Goal: Task Accomplishment & Management: Manage account settings

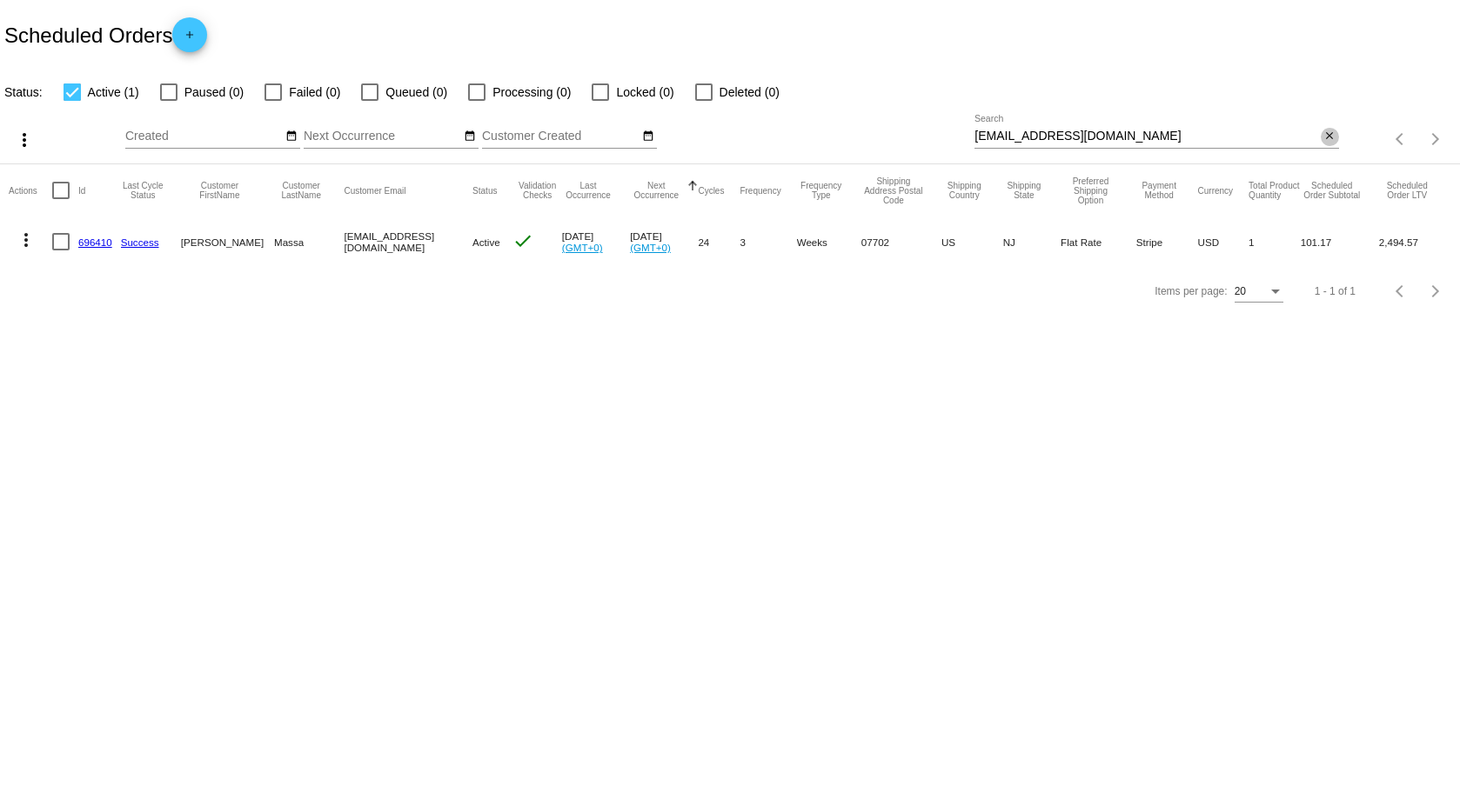
click at [1326, 132] on mat-icon "close" at bounding box center [1330, 136] width 12 height 14
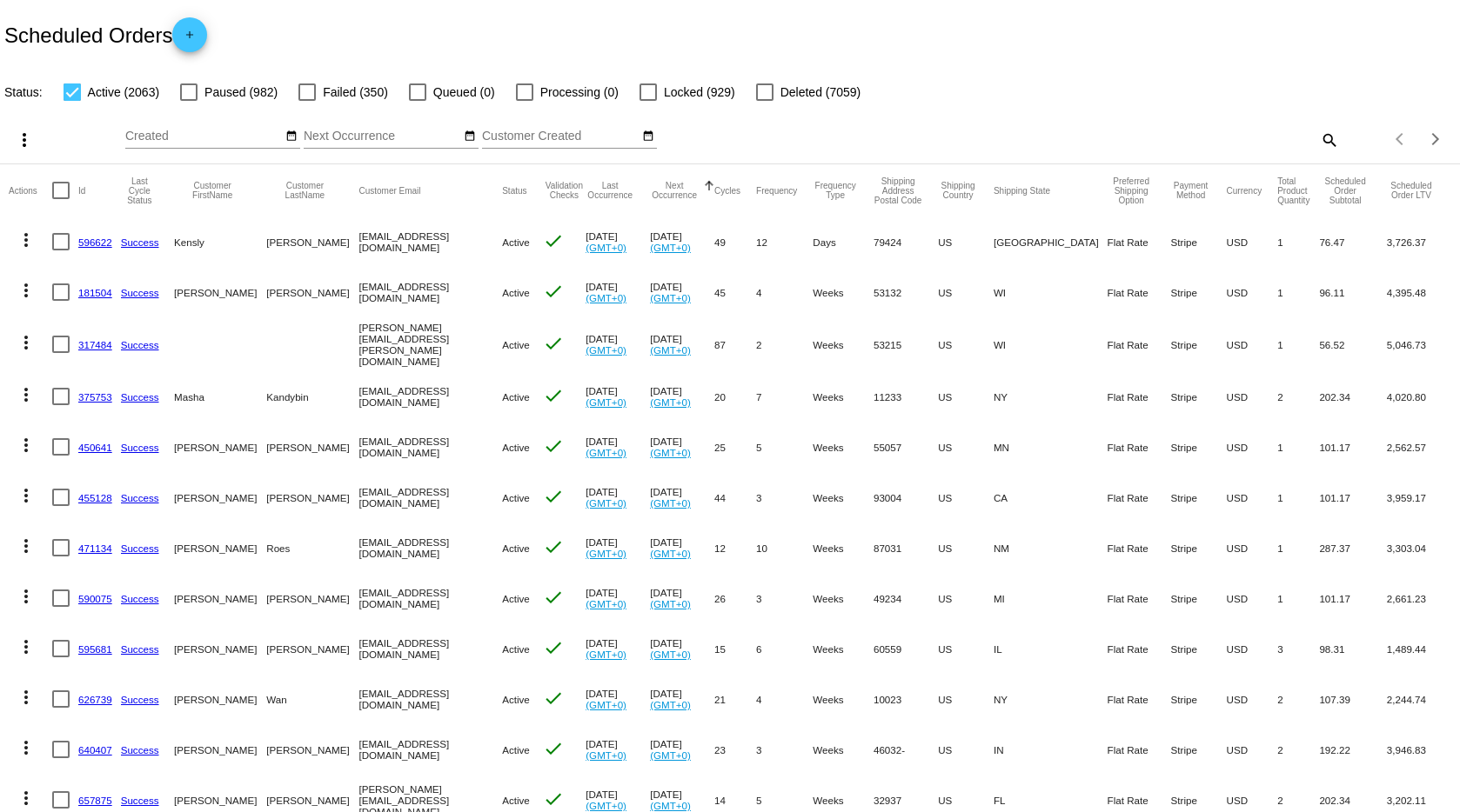
click at [1318, 138] on mat-icon "search" at bounding box center [1329, 139] width 21 height 27
click at [1162, 129] on input "Search" at bounding box center [1156, 136] width 363 height 14
paste input "evangeline.van93@gmail.com"
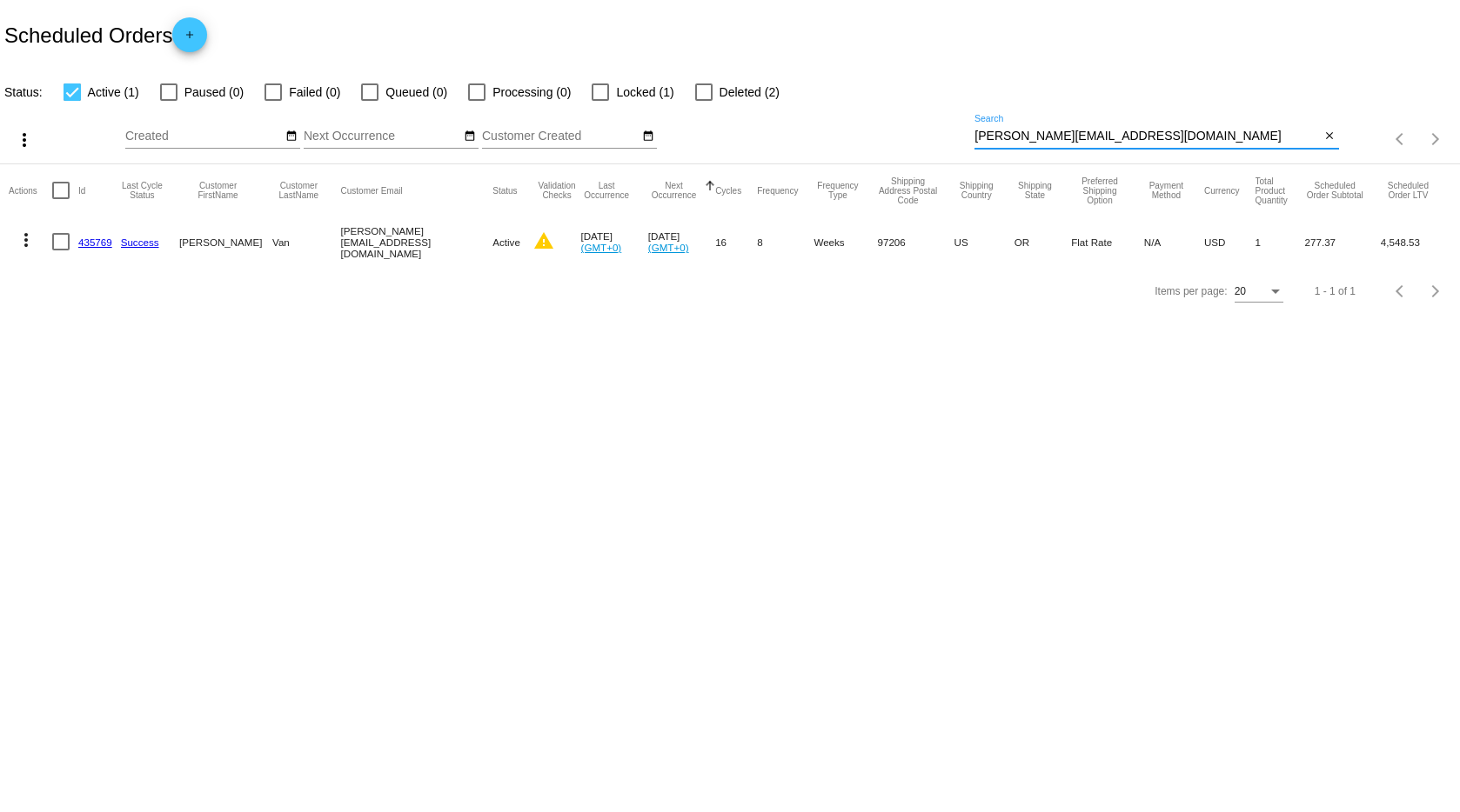
type input "evangeline.van93@gmail.com"
click at [24, 234] on mat-icon "more_vert" at bounding box center [26, 240] width 21 height 21
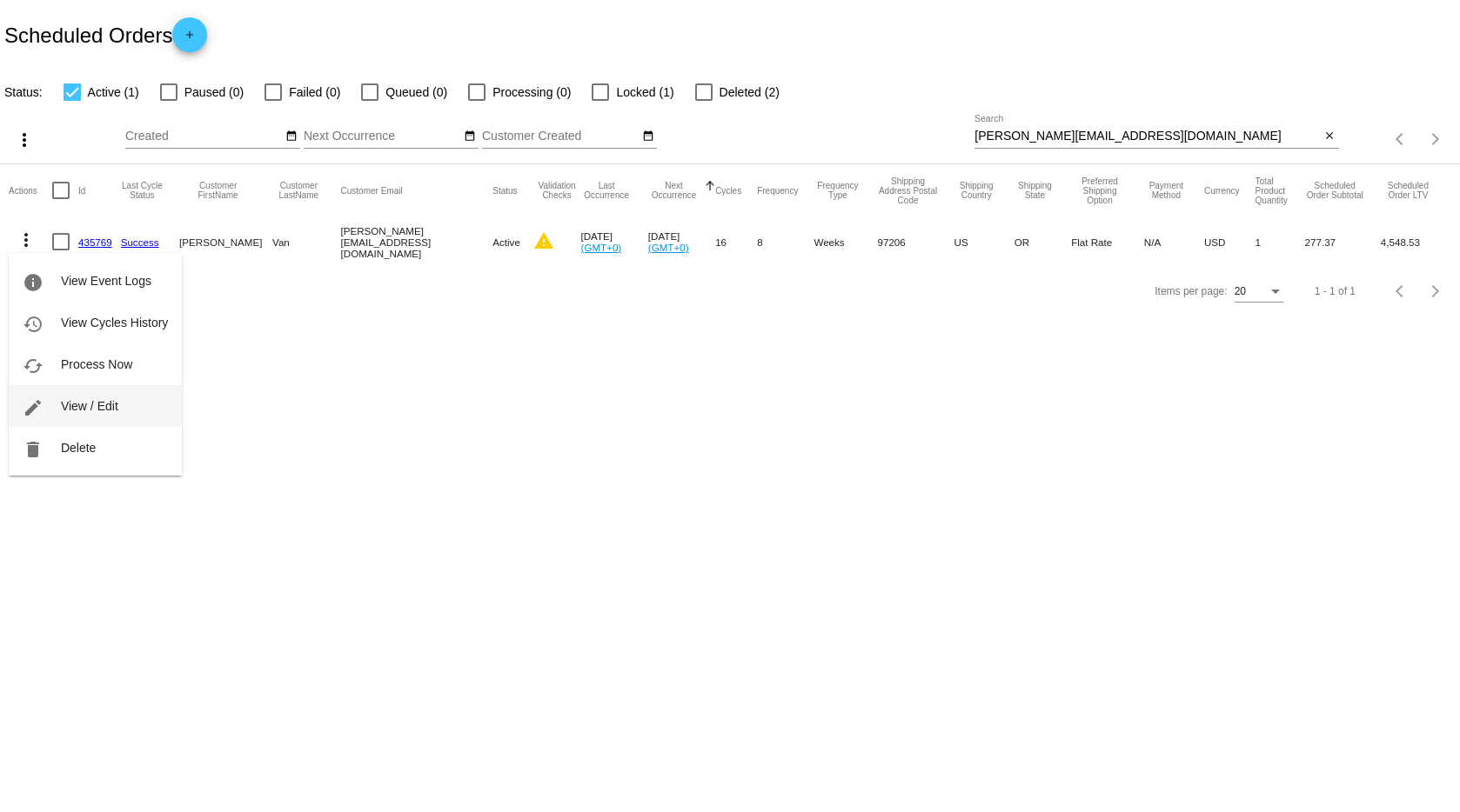
click at [92, 404] on span "View / Edit" at bounding box center [89, 406] width 57 height 14
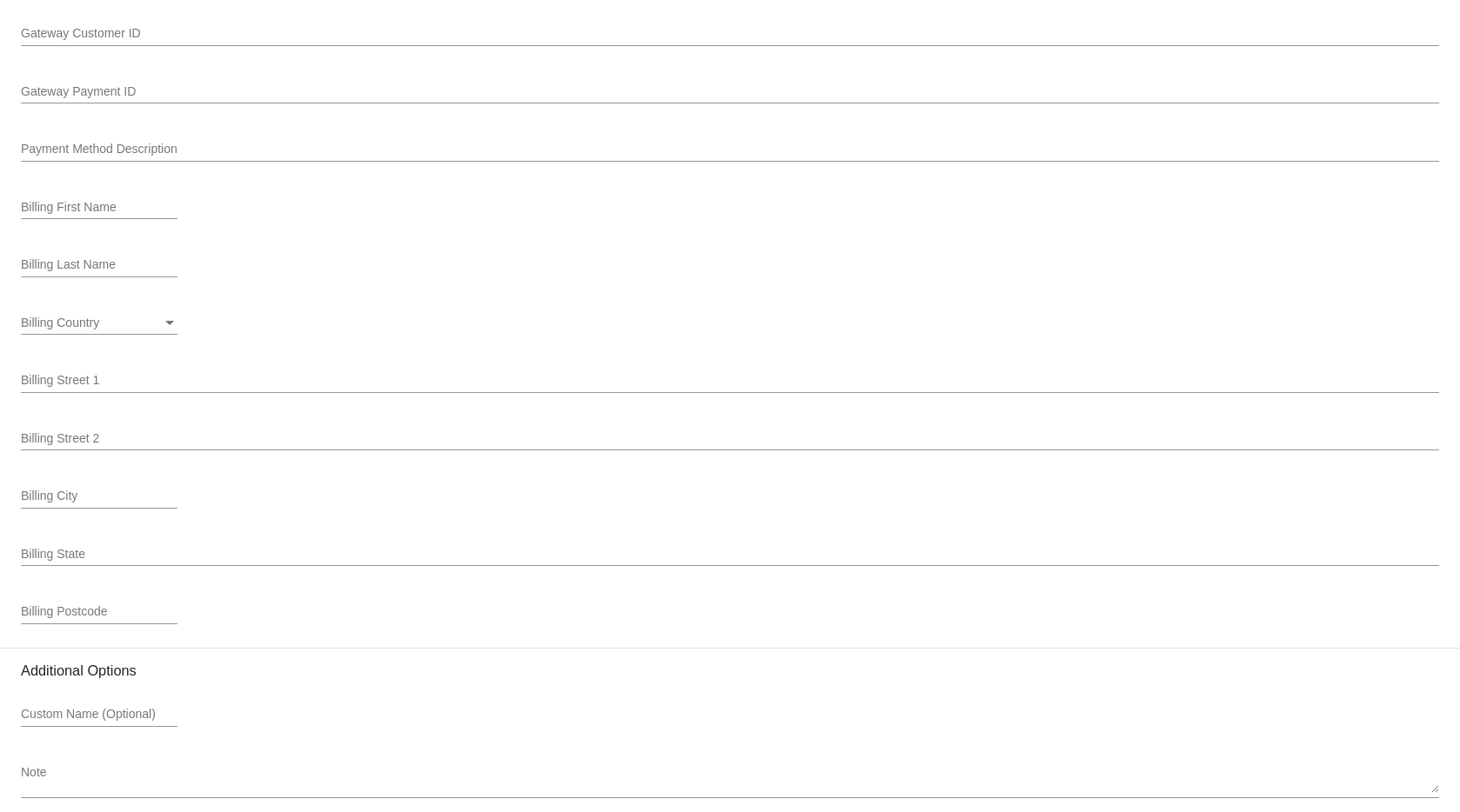
scroll to position [1729, 0]
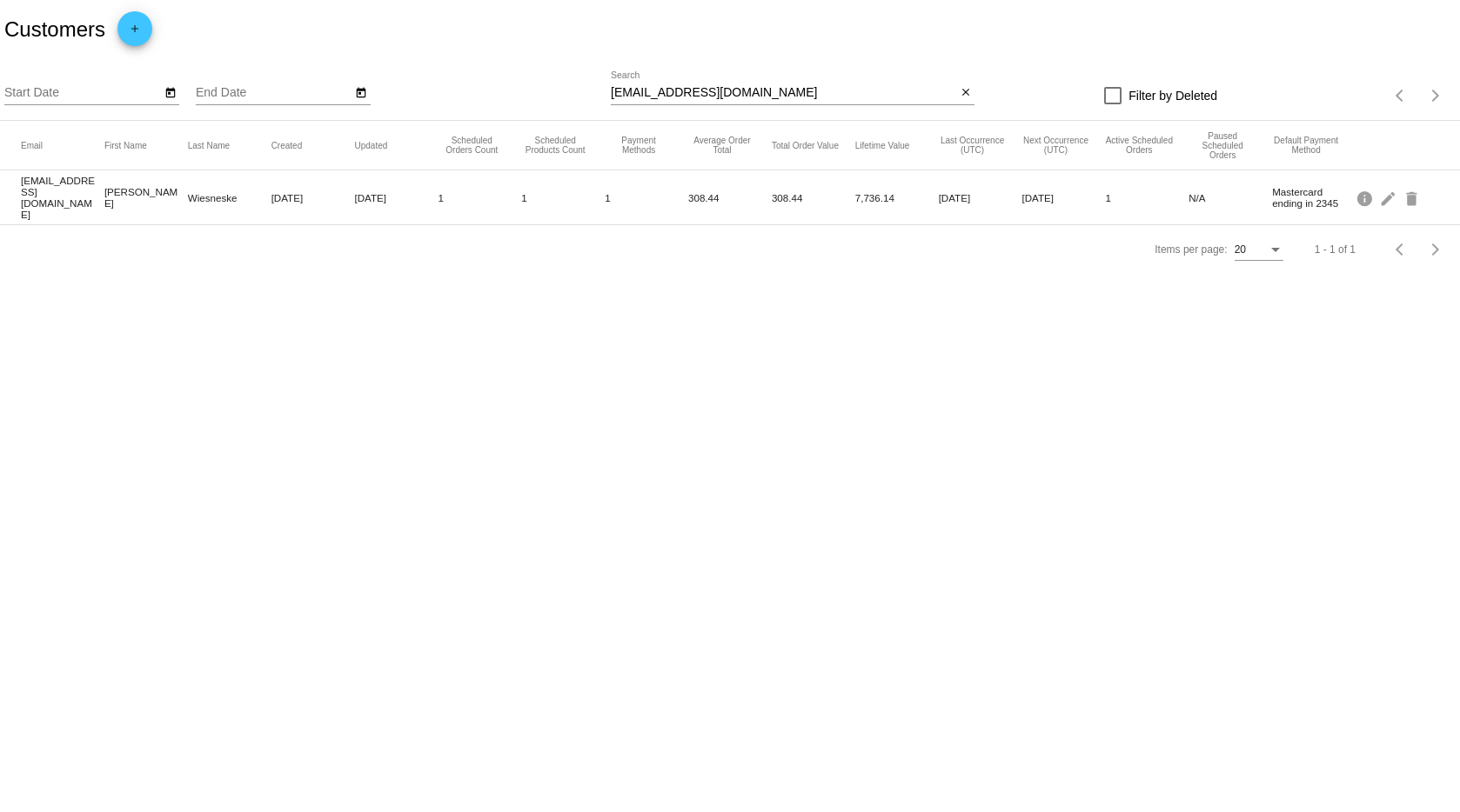
click at [809, 94] on input "dobesofwizland@gmail.com" at bounding box center [783, 93] width 346 height 14
drag, startPoint x: 765, startPoint y: 91, endPoint x: 582, endPoint y: 78, distance: 183.5
click at [582, 78] on div "Start Date End Date dobesofwizland@gmail.com Search close Filter by Deleted Ite…" at bounding box center [730, 90] width 1460 height 62
paste input "evangeline.van93"
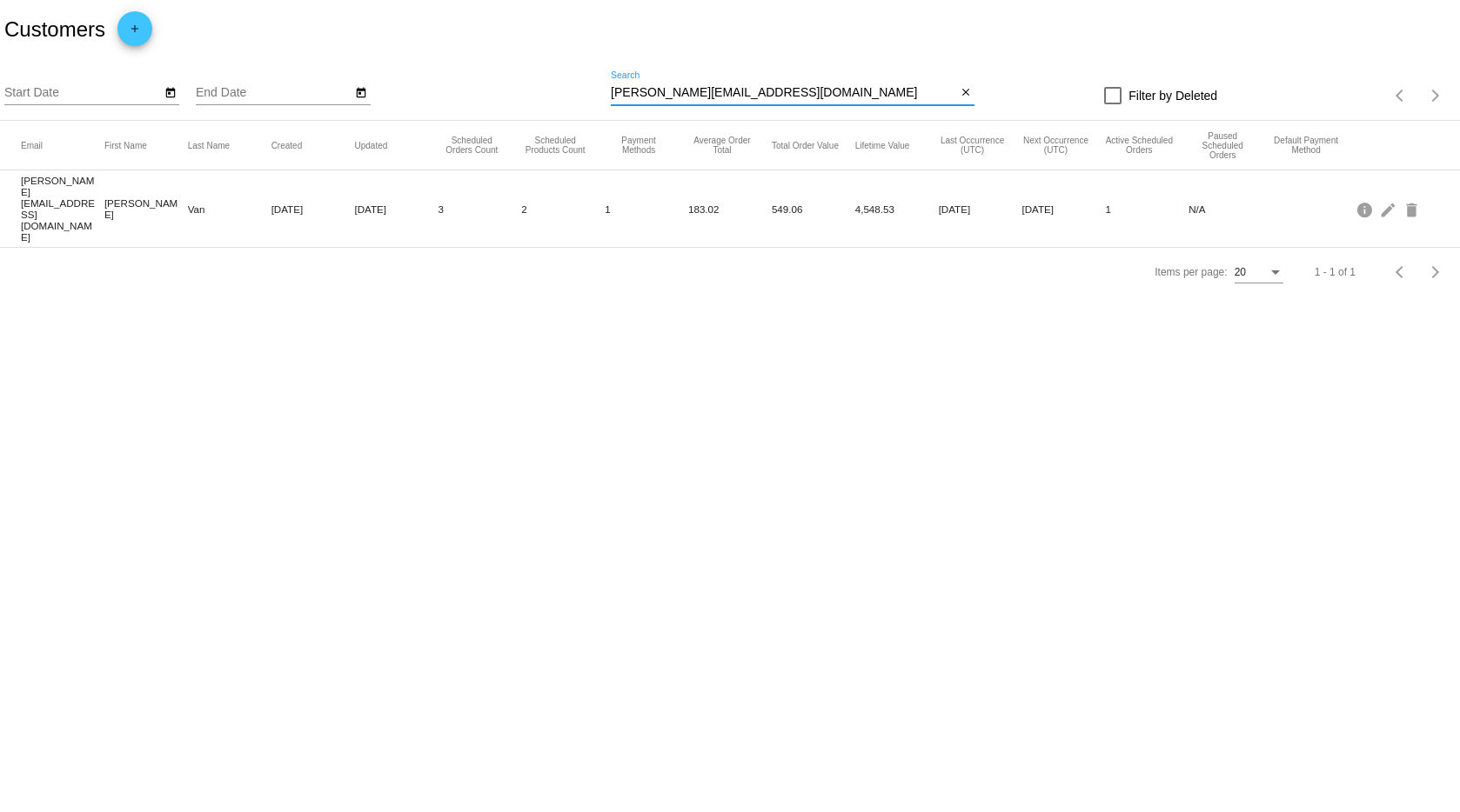
click at [880, 93] on input "[PERSON_NAME][EMAIL_ADDRESS][DOMAIN_NAME]" at bounding box center [783, 93] width 346 height 14
paste input "lauren.andersen@yahoo"
type input "lauren.andersen@yahoo.com"
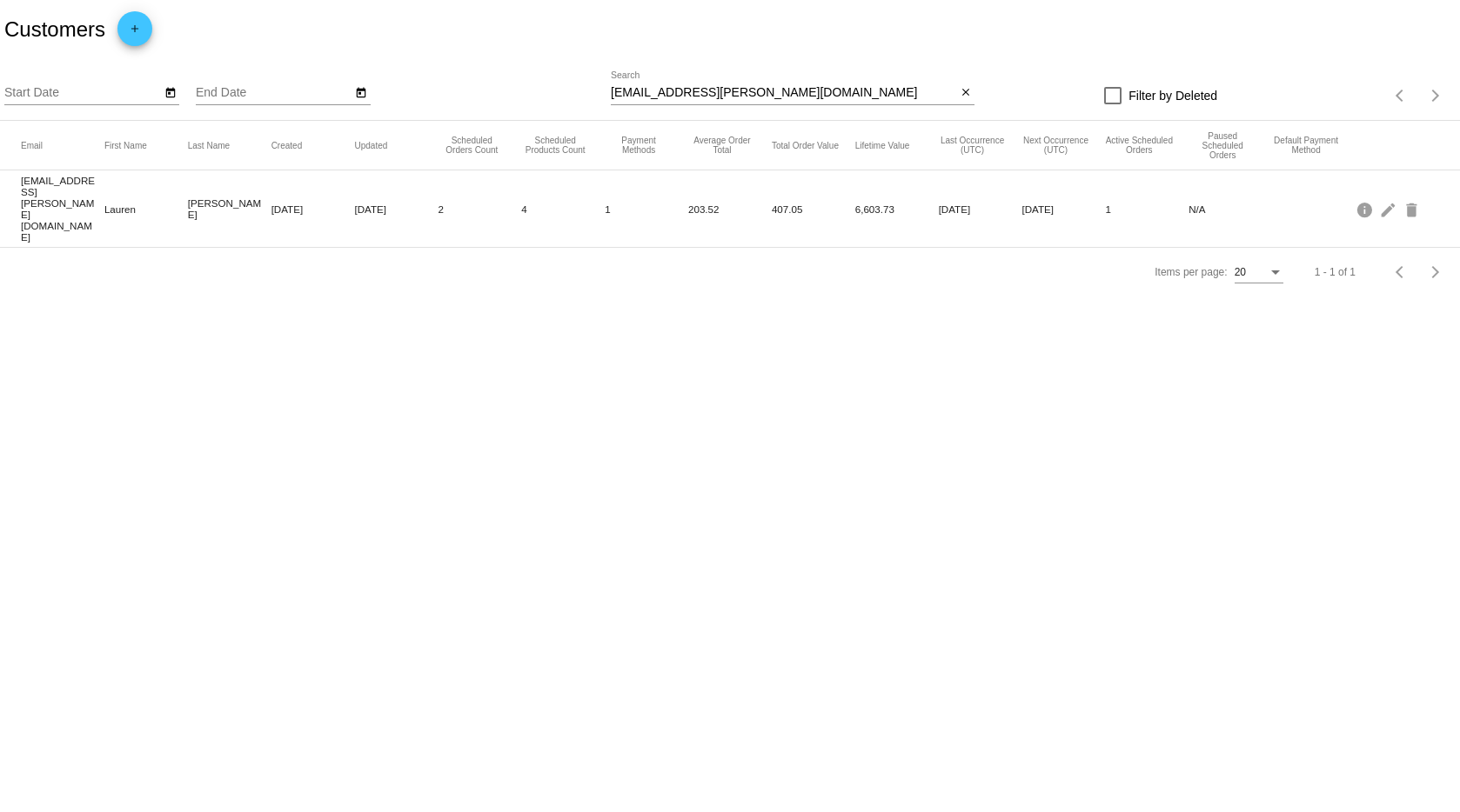
drag, startPoint x: 1359, startPoint y: 347, endPoint x: 1390, endPoint y: 216, distance: 134.6
click at [1359, 346] on body "Customers add Start Date End Date lauren.andersen@yahoo.com Search close Filter…" at bounding box center [730, 406] width 1460 height 812
click at [1392, 198] on mat-icon "edit" at bounding box center [1390, 208] width 21 height 27
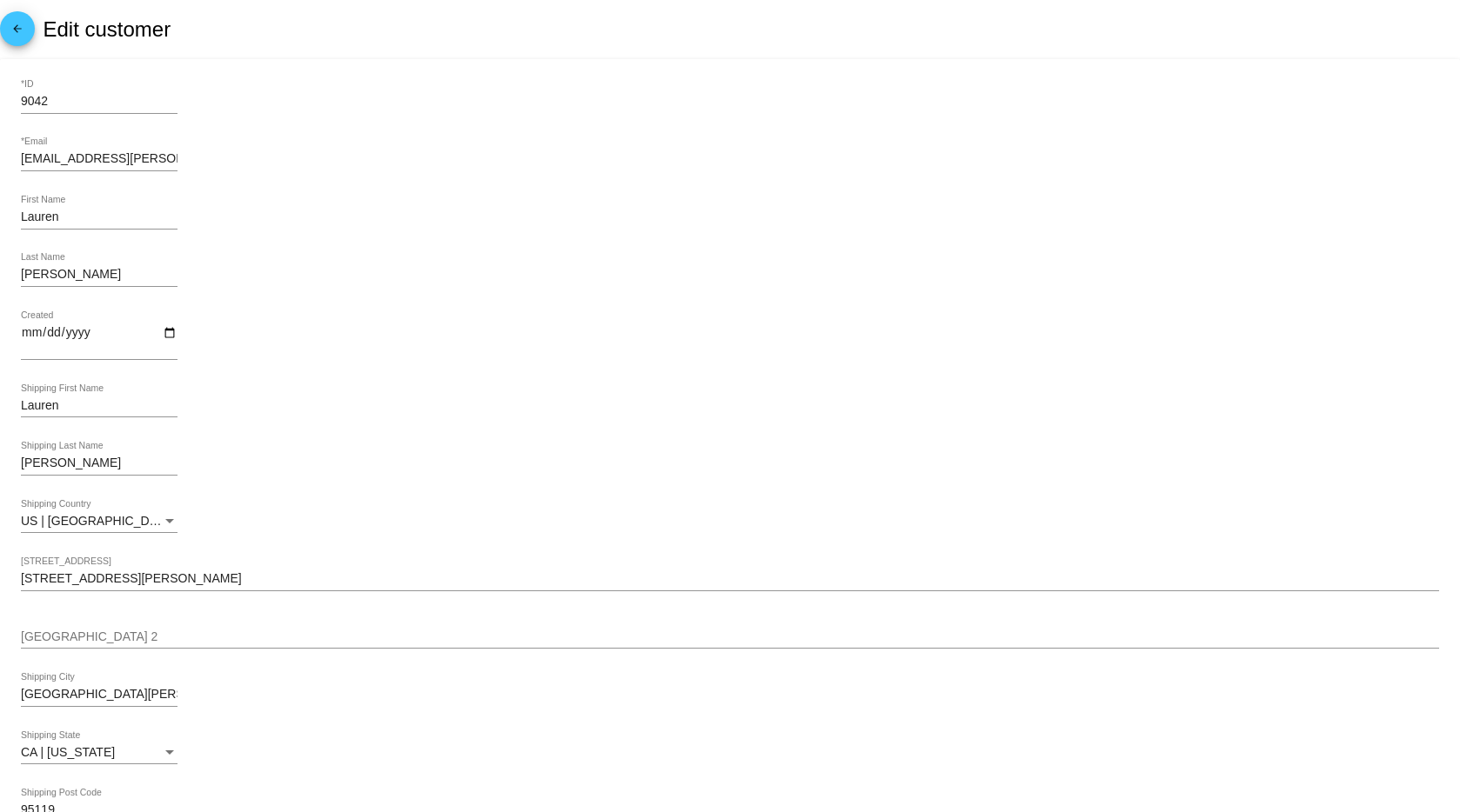
scroll to position [741, 0]
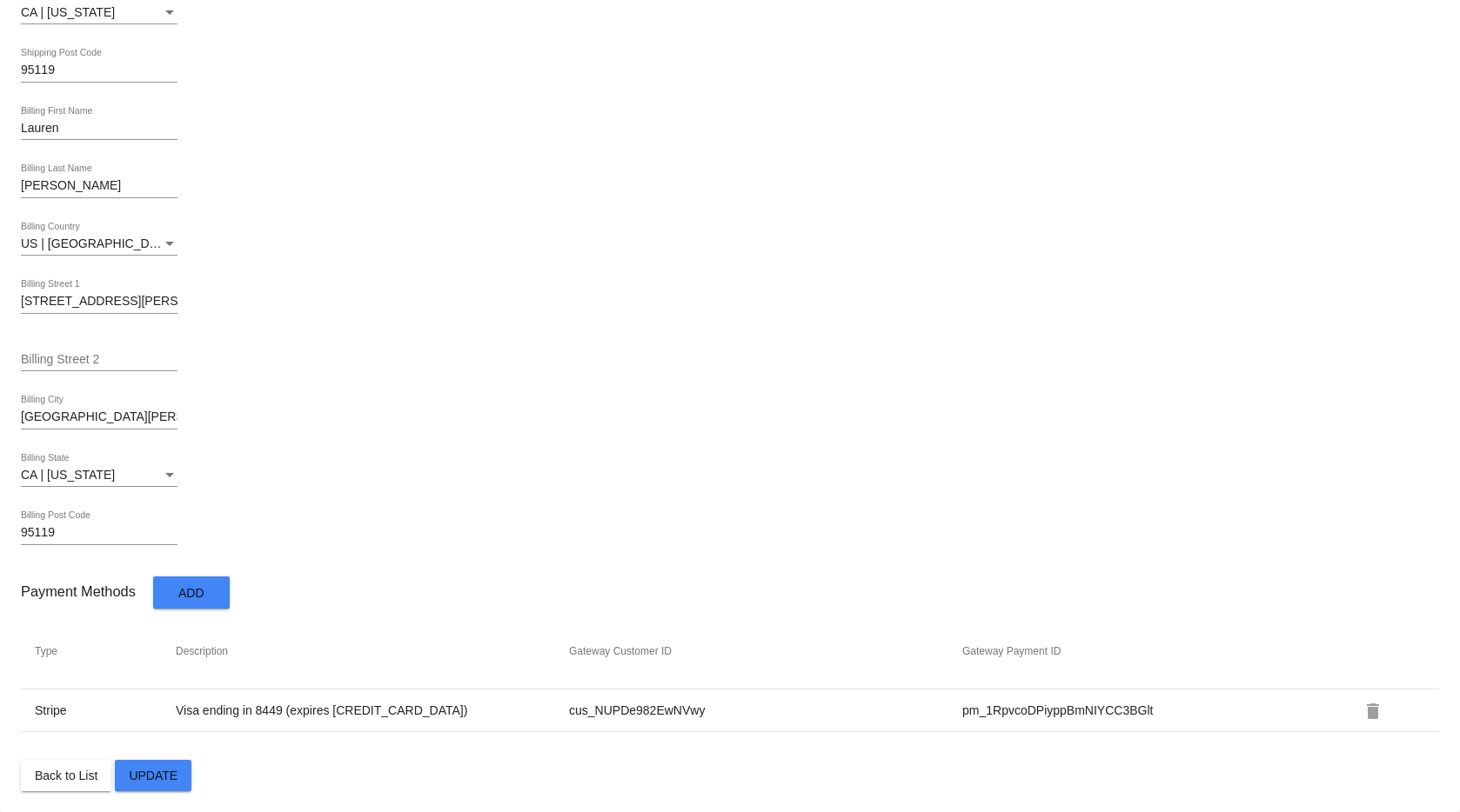
drag, startPoint x: 700, startPoint y: 712, endPoint x: 565, endPoint y: 708, distance: 135.1
click at [569, 708] on td "cus_NUPDe982EwNVwy" at bounding box center [765, 711] width 393 height 16
copy td "cus_NUPDe982EwNVwy"
click at [1011, 711] on td "pm_1RpvcoDPiyppBmNIYCC3BGlt" at bounding box center [1158, 711] width 393 height 16
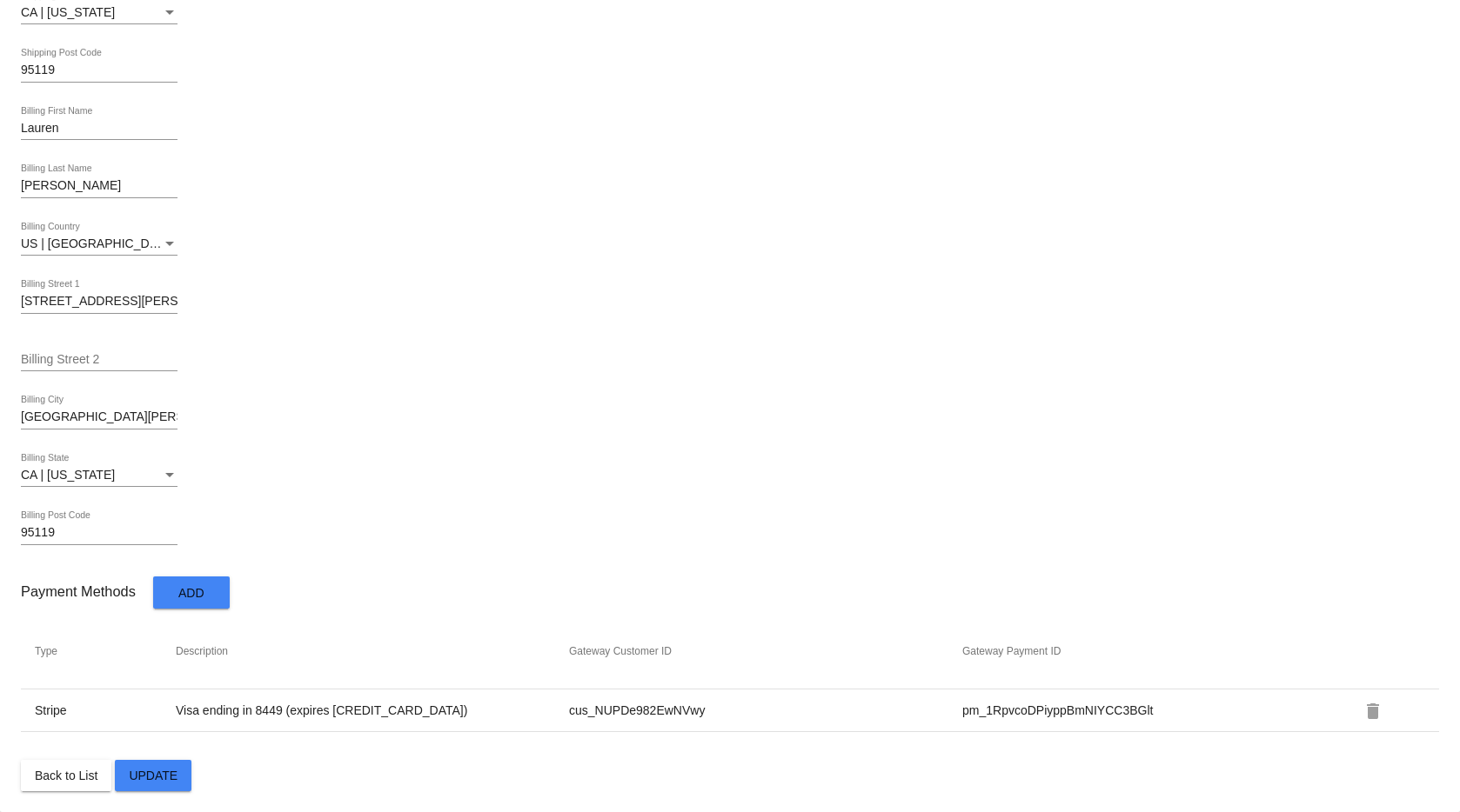
click at [1011, 711] on td "pm_1RpvcoDPiyppBmNIYCC3BGlt" at bounding box center [1158, 711] width 393 height 16
copy table "Type Description Gateway Customer ID Gateway Payment ID Stripe Visa ending in 8…"
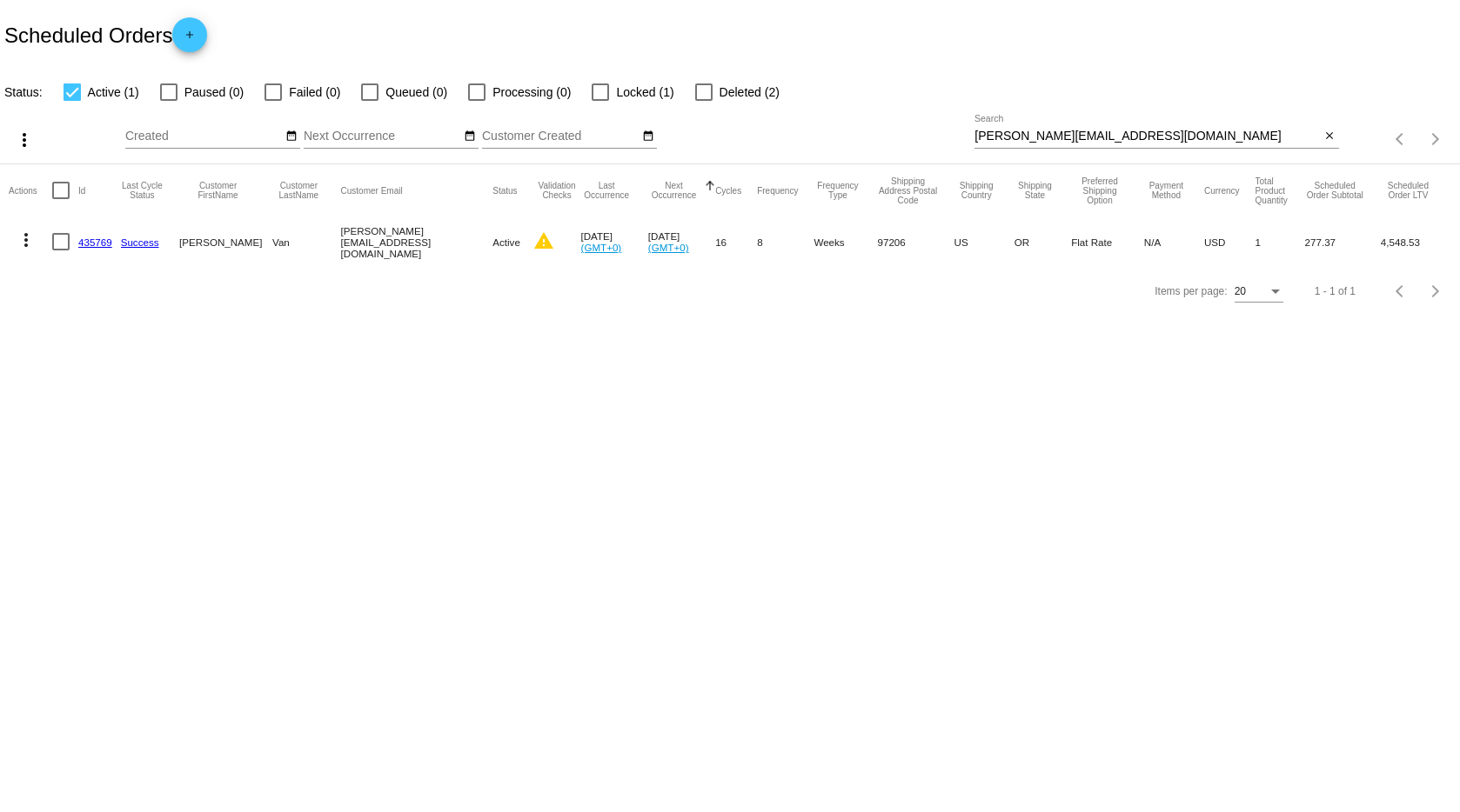
click at [1109, 135] on input "[PERSON_NAME][EMAIL_ADDRESS][DOMAIN_NAME]" at bounding box center [1147, 136] width 346 height 14
paste input "lauren.andersen@yahoo"
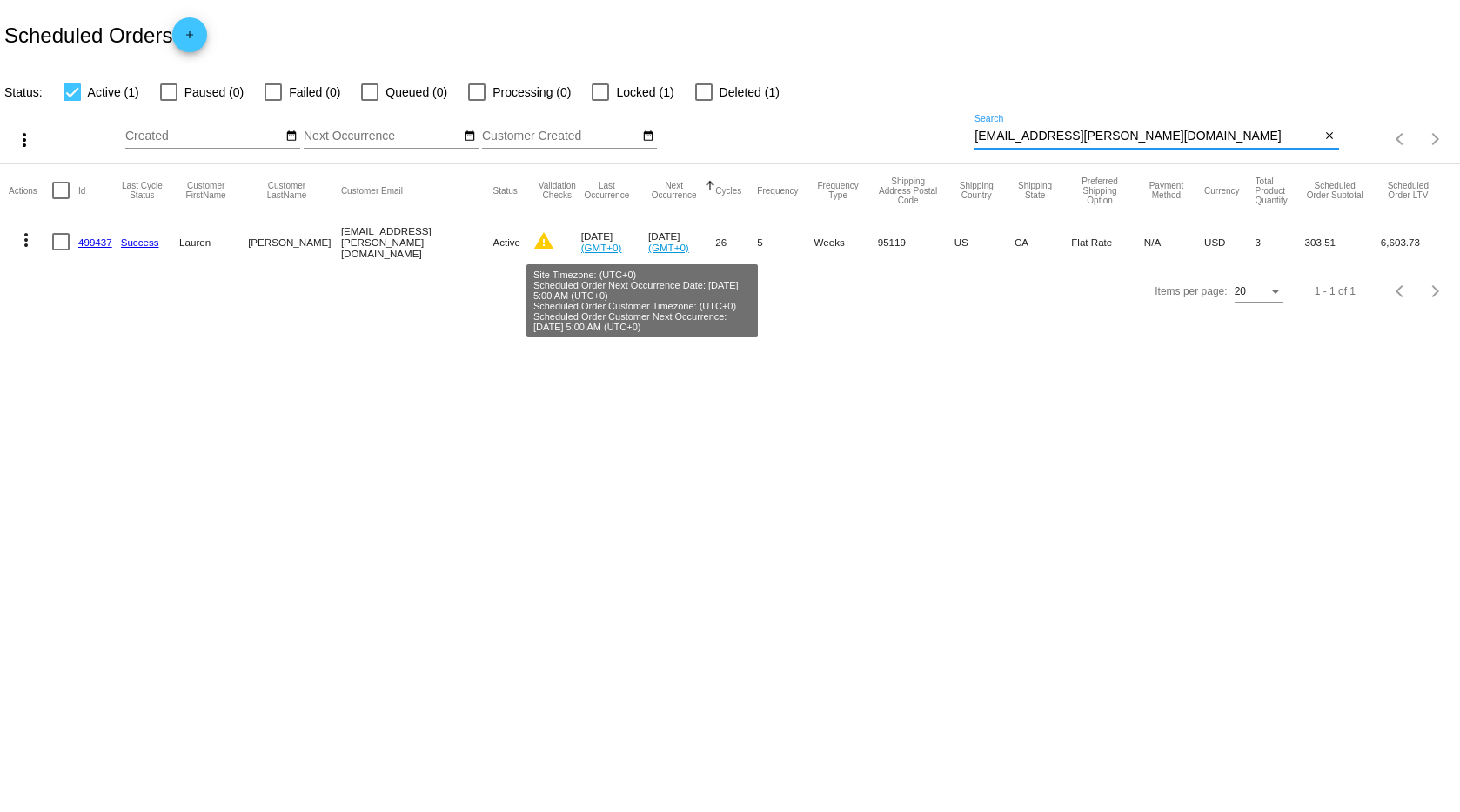
type input "lauren.andersen@yahoo.com"
drag, startPoint x: 499, startPoint y: 350, endPoint x: 488, endPoint y: 346, distance: 11.7
click at [496, 348] on body "Scheduled Orders add Status: Active (1) Paused (0) Failed (0) Queued (0) Proces…" at bounding box center [730, 406] width 1460 height 812
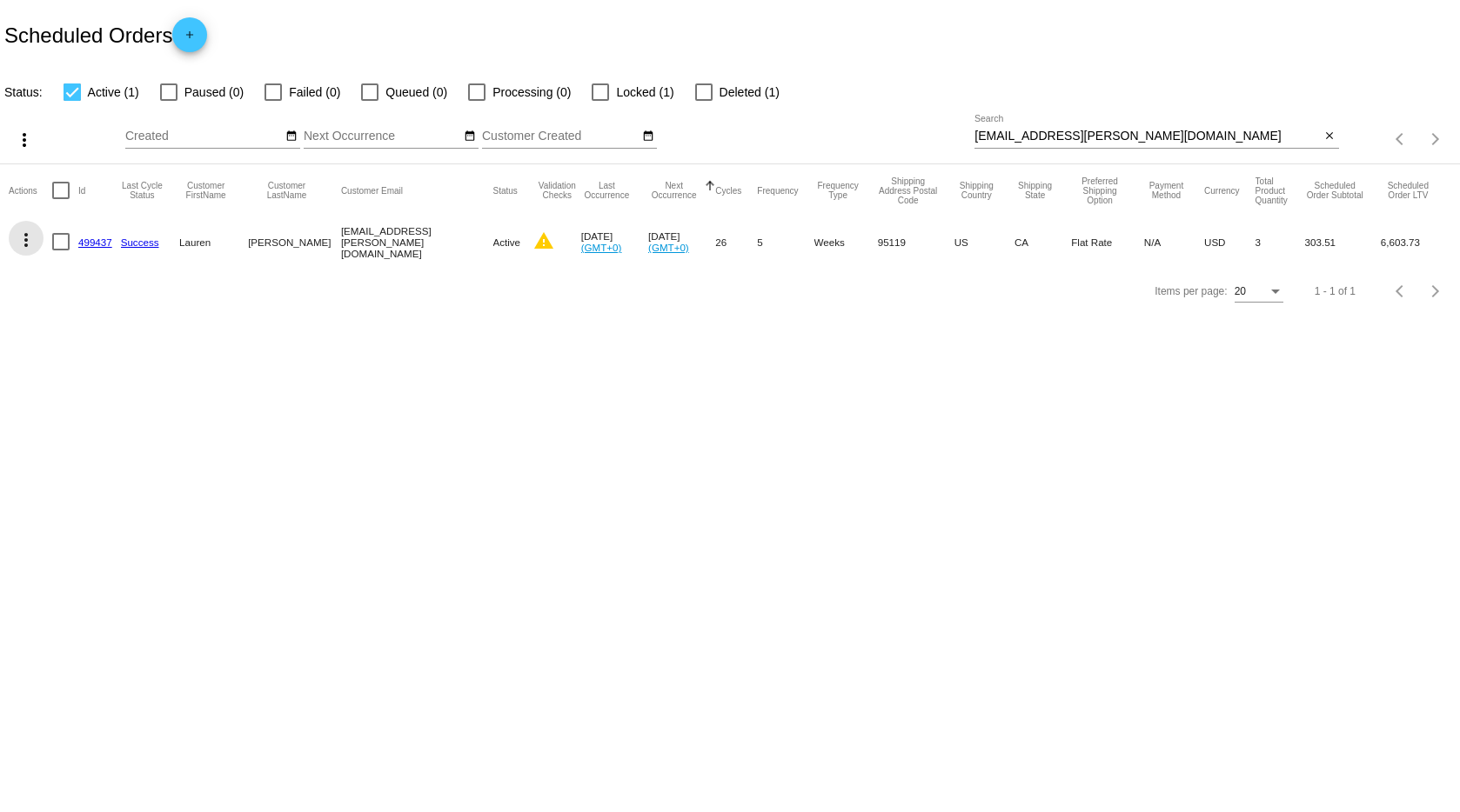
click at [28, 240] on mat-icon "more_vert" at bounding box center [26, 240] width 21 height 21
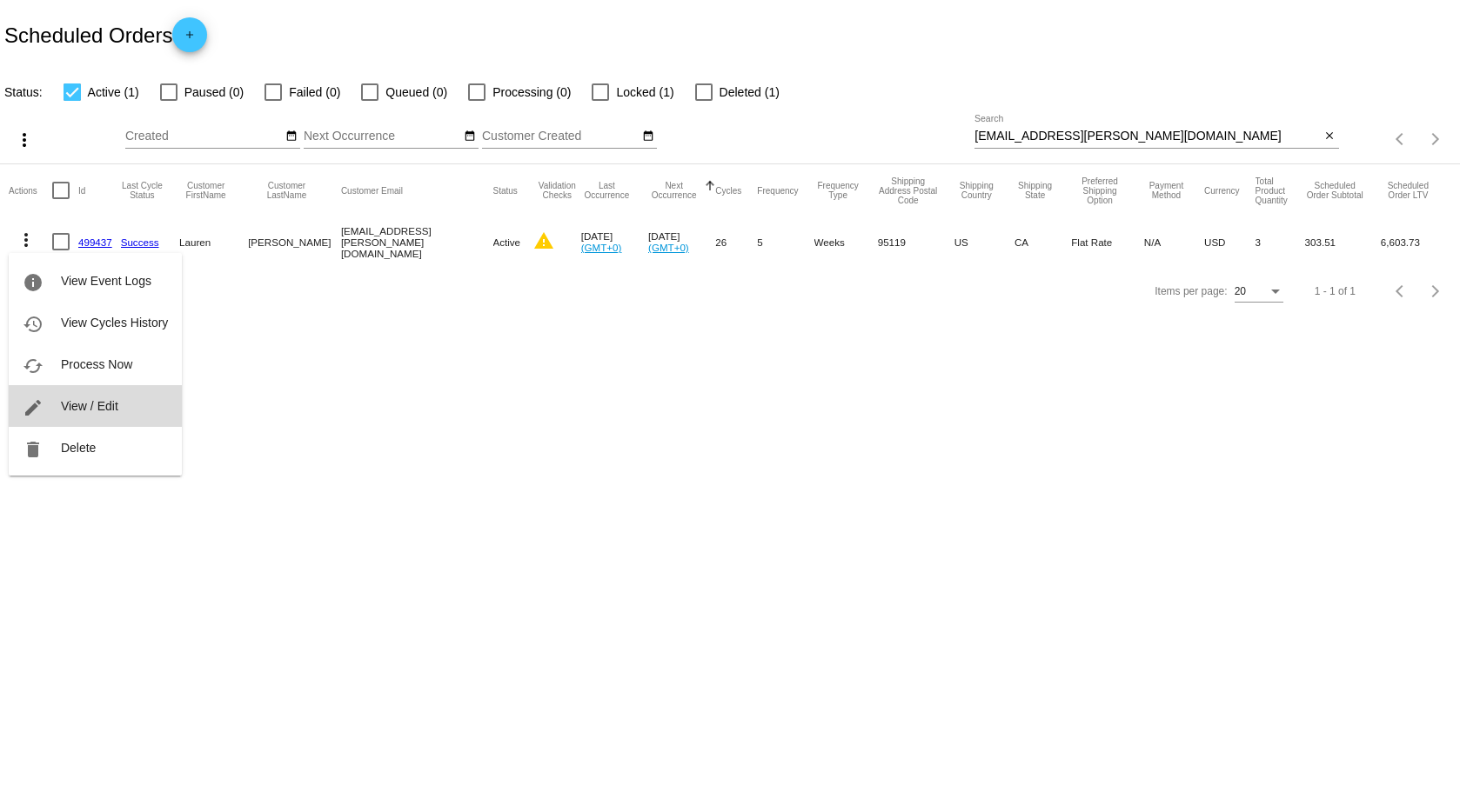
click at [62, 403] on span "View / Edit" at bounding box center [89, 406] width 57 height 14
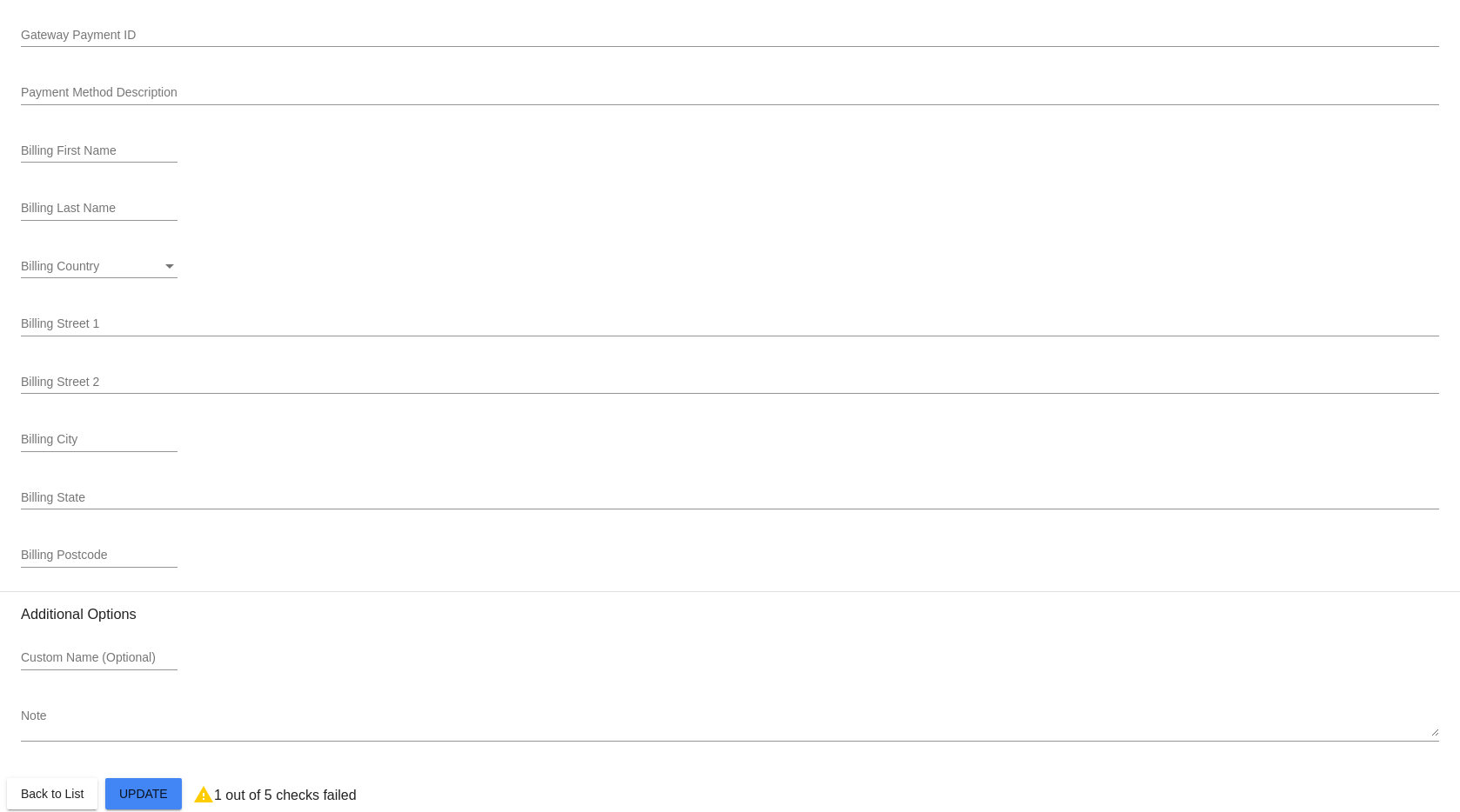
scroll to position [2089, 0]
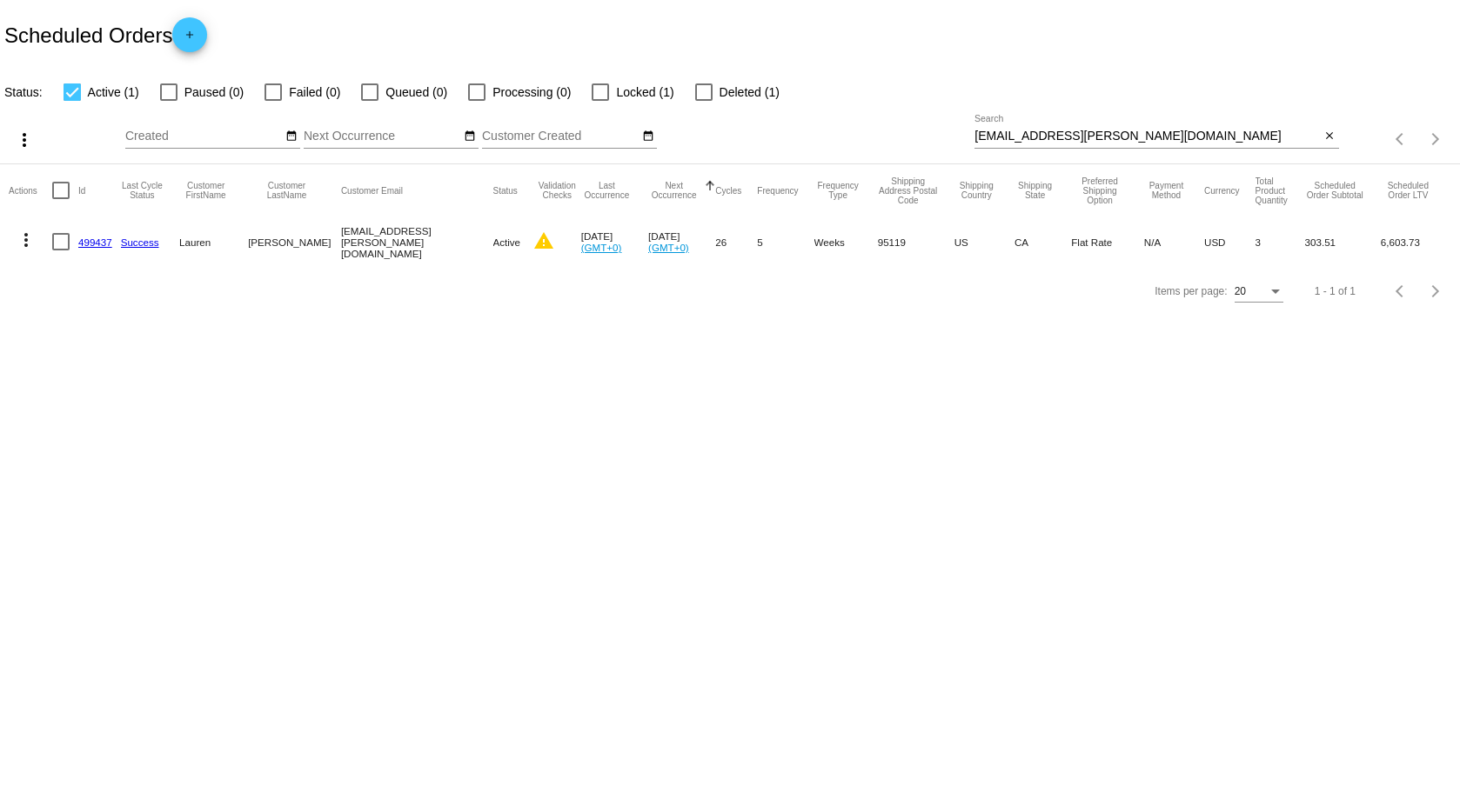
click at [1163, 137] on input "lauren.andersen@yahoo.com" at bounding box center [1147, 136] width 346 height 14
paste input "dianevanhandel65@gmail"
type input "dianevanhandel65@gmail.com"
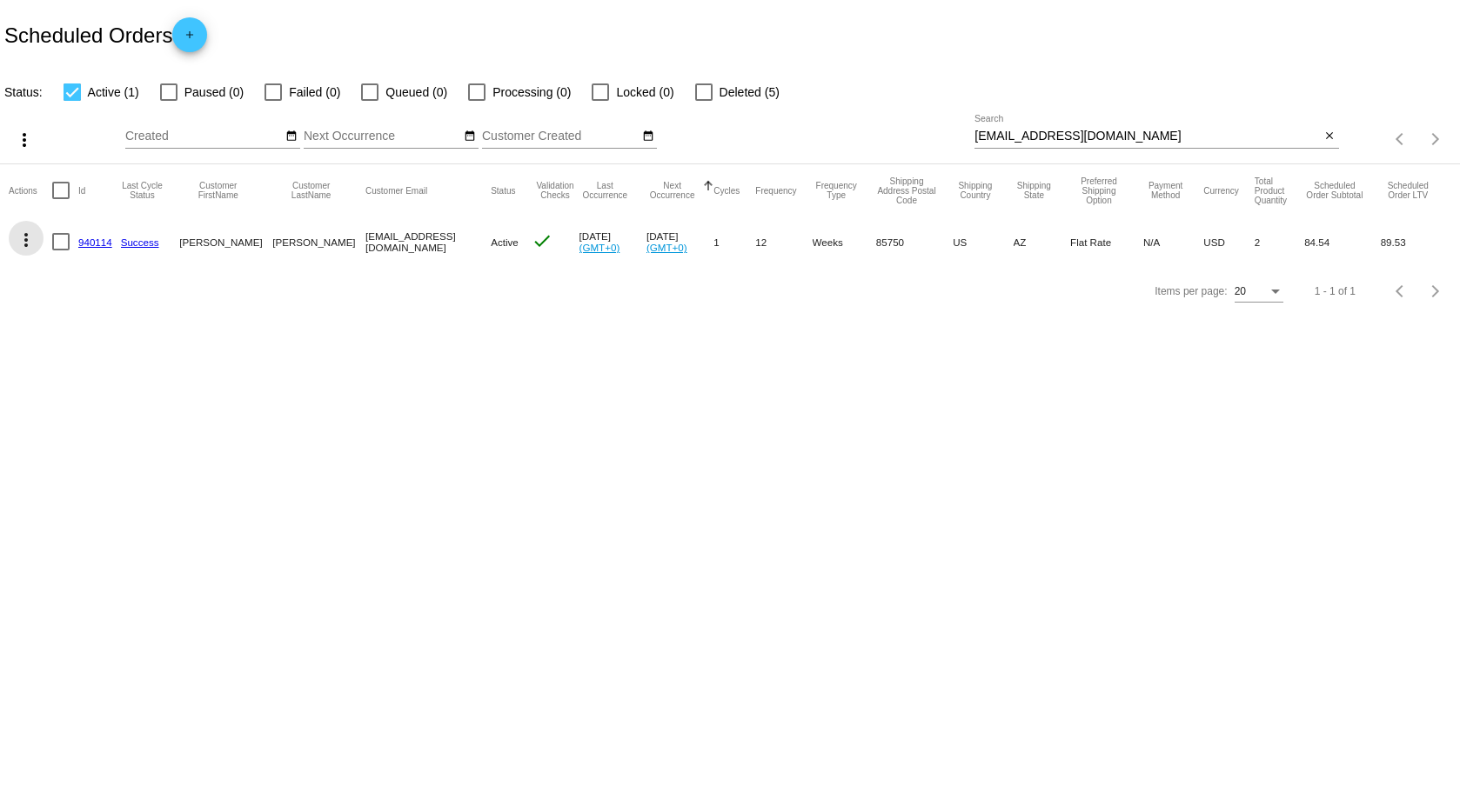
click at [27, 234] on mat-icon "more_vert" at bounding box center [26, 240] width 21 height 21
click at [89, 404] on span "View / Edit" at bounding box center [89, 406] width 57 height 14
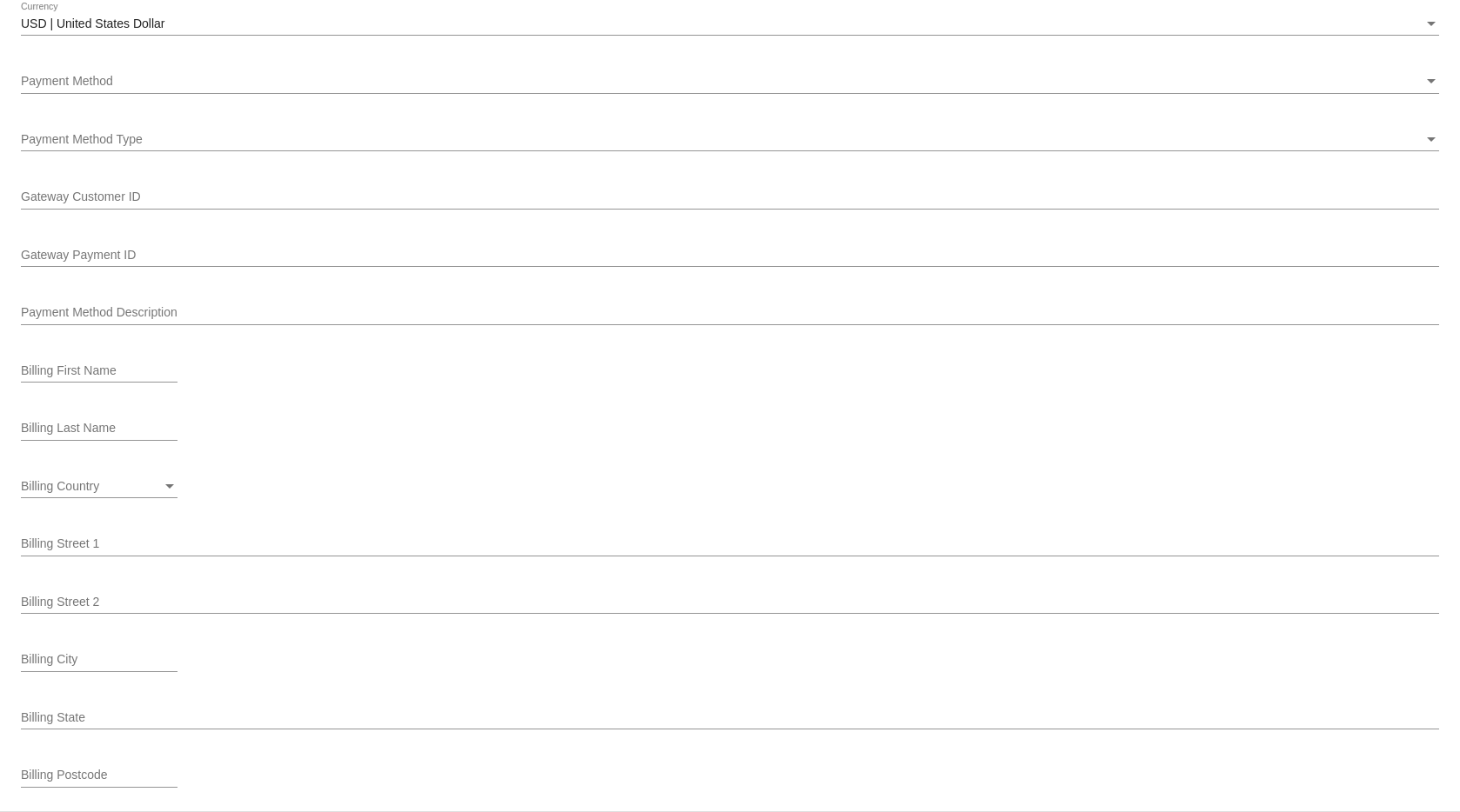
scroll to position [1991, 0]
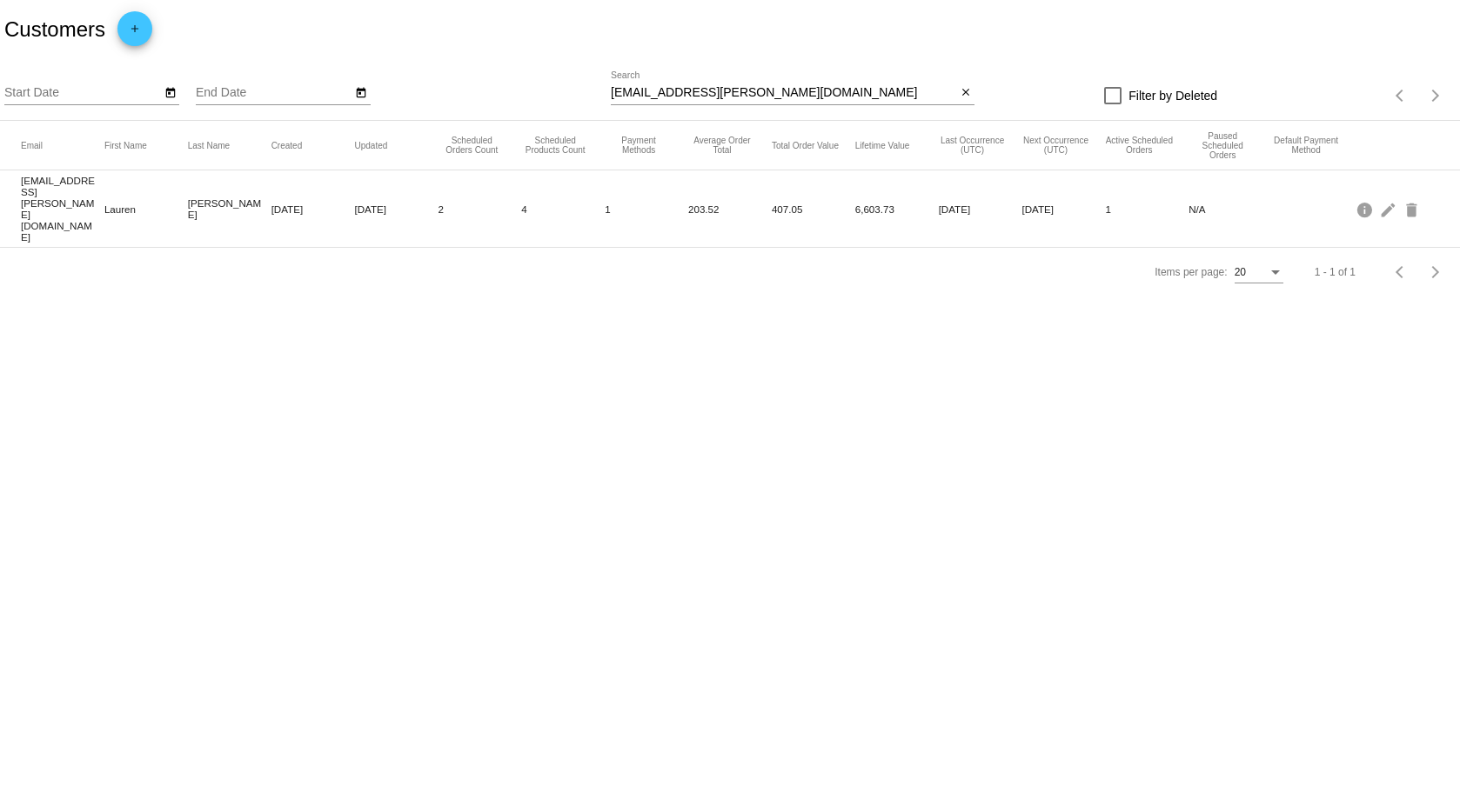
click at [746, 96] on input "[EMAIL_ADDRESS][PERSON_NAME][DOMAIN_NAME]" at bounding box center [783, 93] width 346 height 14
click at [746, 96] on input "lauren.andersen@yahoo.com" at bounding box center [783, 93] width 346 height 14
paste input "dianevanhandel65@gmail"
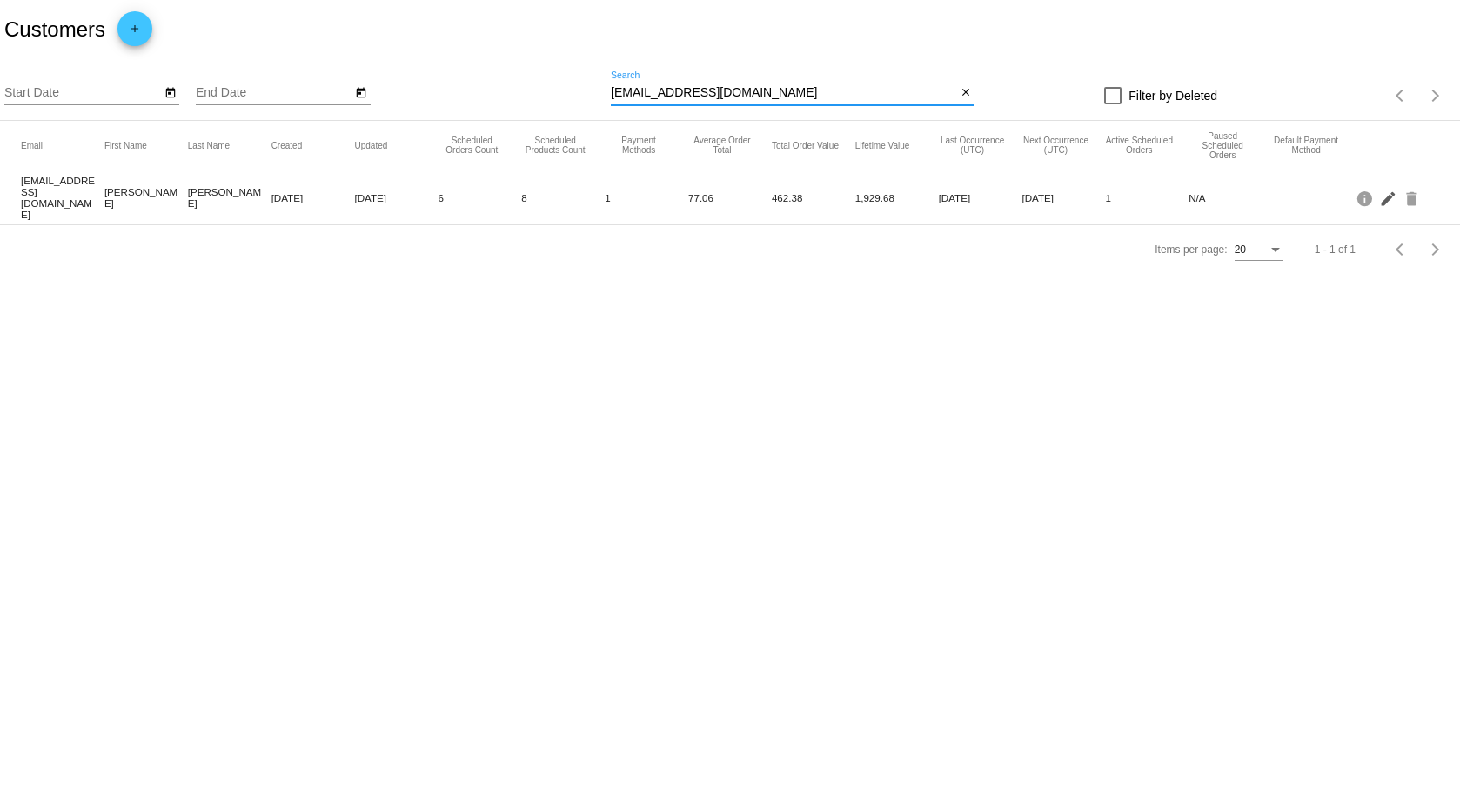
type input "[EMAIL_ADDRESS][DOMAIN_NAME]"
click at [1384, 195] on mat-icon "edit" at bounding box center [1390, 198] width 21 height 27
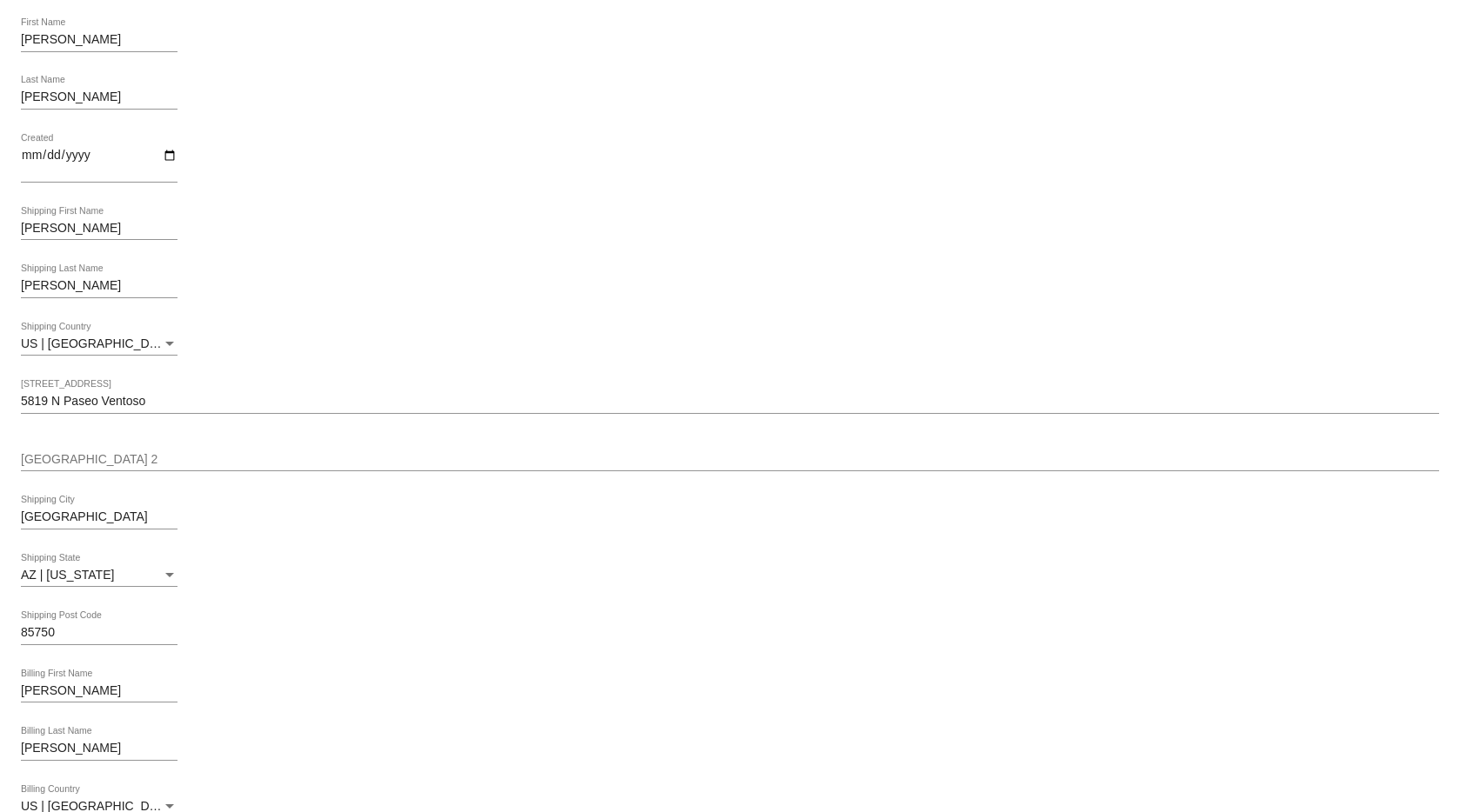
scroll to position [604, 0]
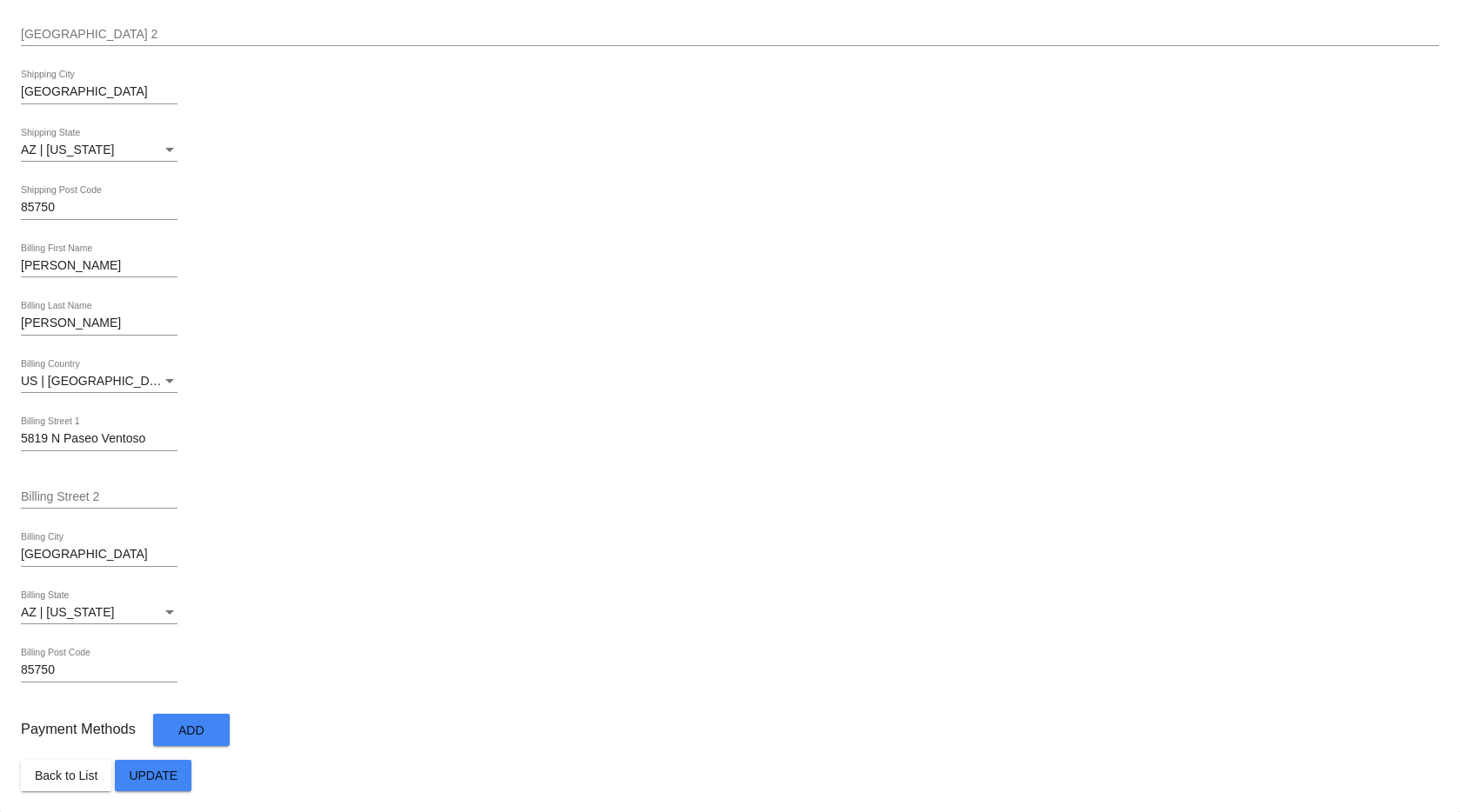
click at [61, 781] on span "Back to List" at bounding box center [66, 776] width 62 height 14
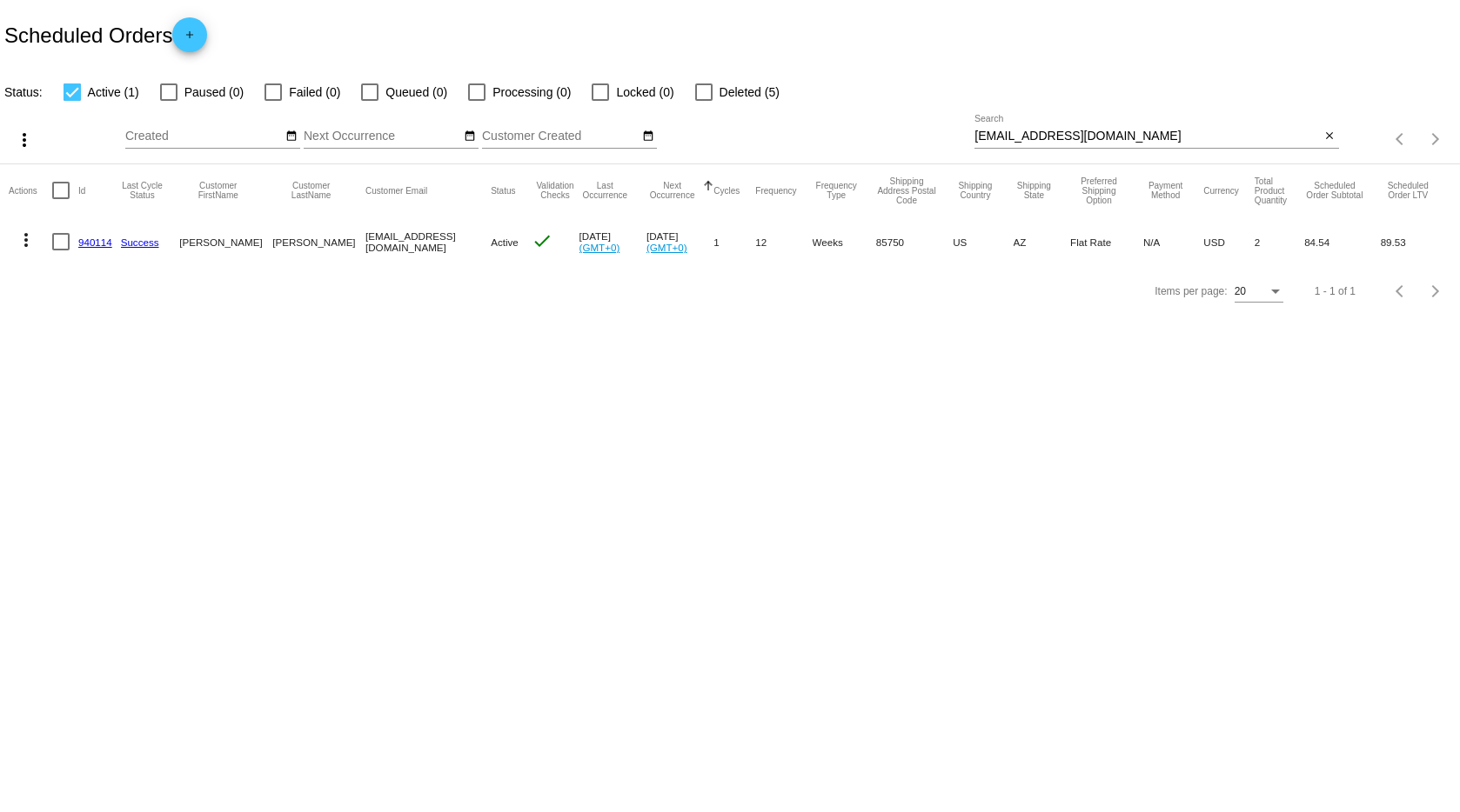
click at [1109, 130] on input "[EMAIL_ADDRESS][DOMAIN_NAME]" at bounding box center [1147, 136] width 346 height 14
paste input "qwitt@reality53"
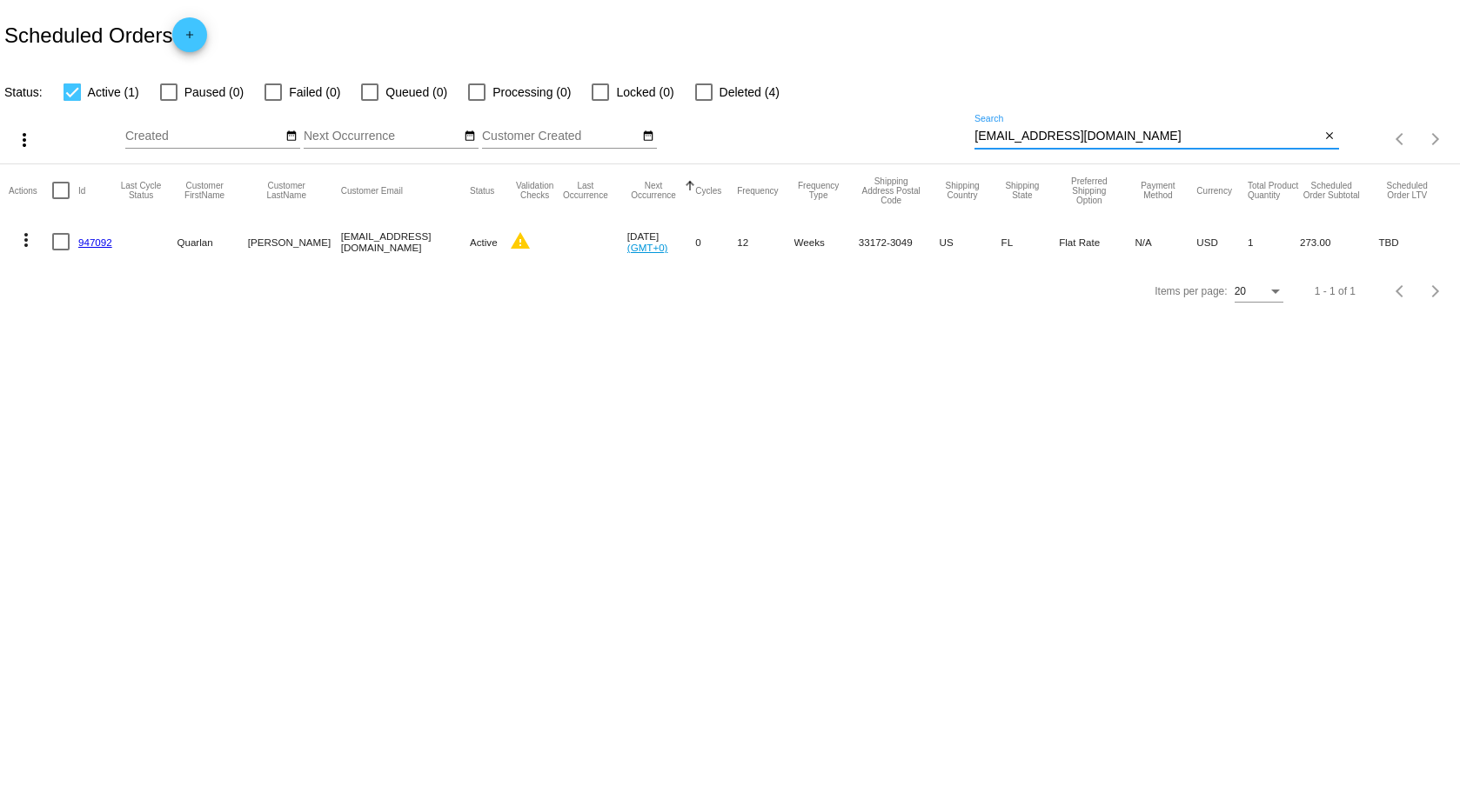
type input "[EMAIL_ADDRESS][DOMAIN_NAME]"
click at [22, 241] on mat-icon "more_vert" at bounding box center [26, 240] width 21 height 21
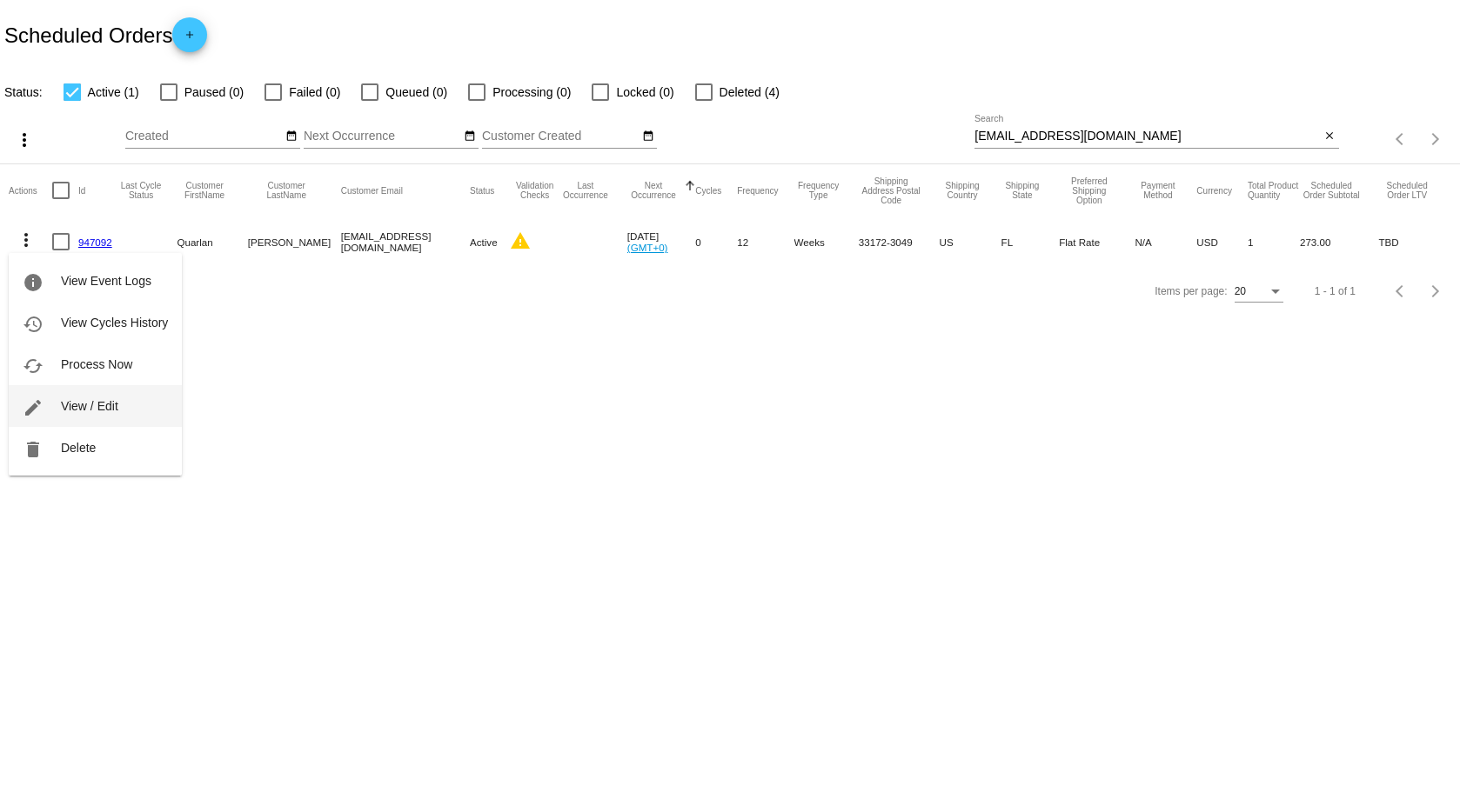
click at [75, 397] on button "edit View / Edit" at bounding box center [95, 406] width 173 height 41
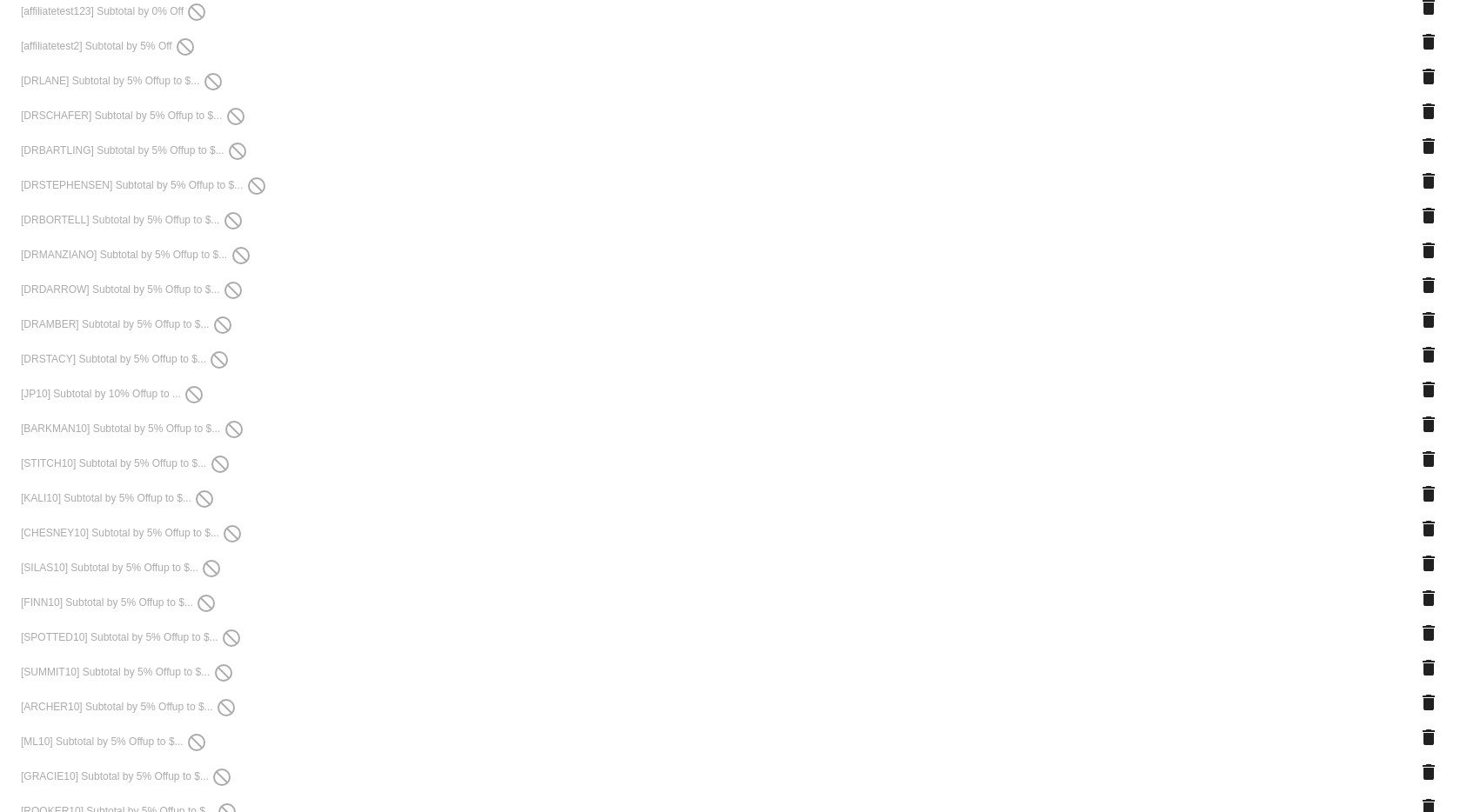
scroll to position [4139, 0]
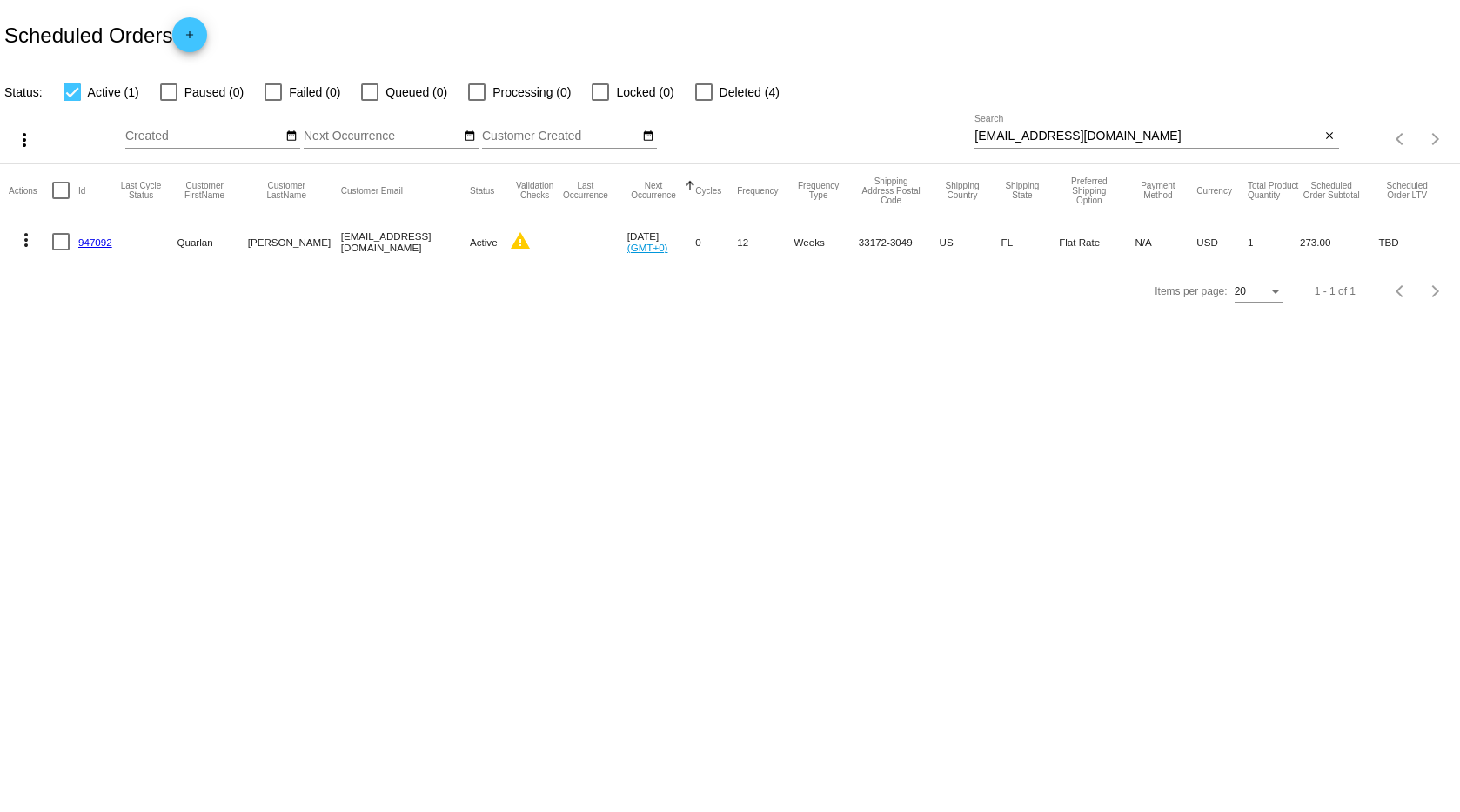
click at [1037, 134] on input "qwitt@reality53.com" at bounding box center [1147, 136] width 346 height 14
paste input "Lolita_Hestand@hotmail"
type input "[EMAIL_ADDRESS][DOMAIN_NAME]"
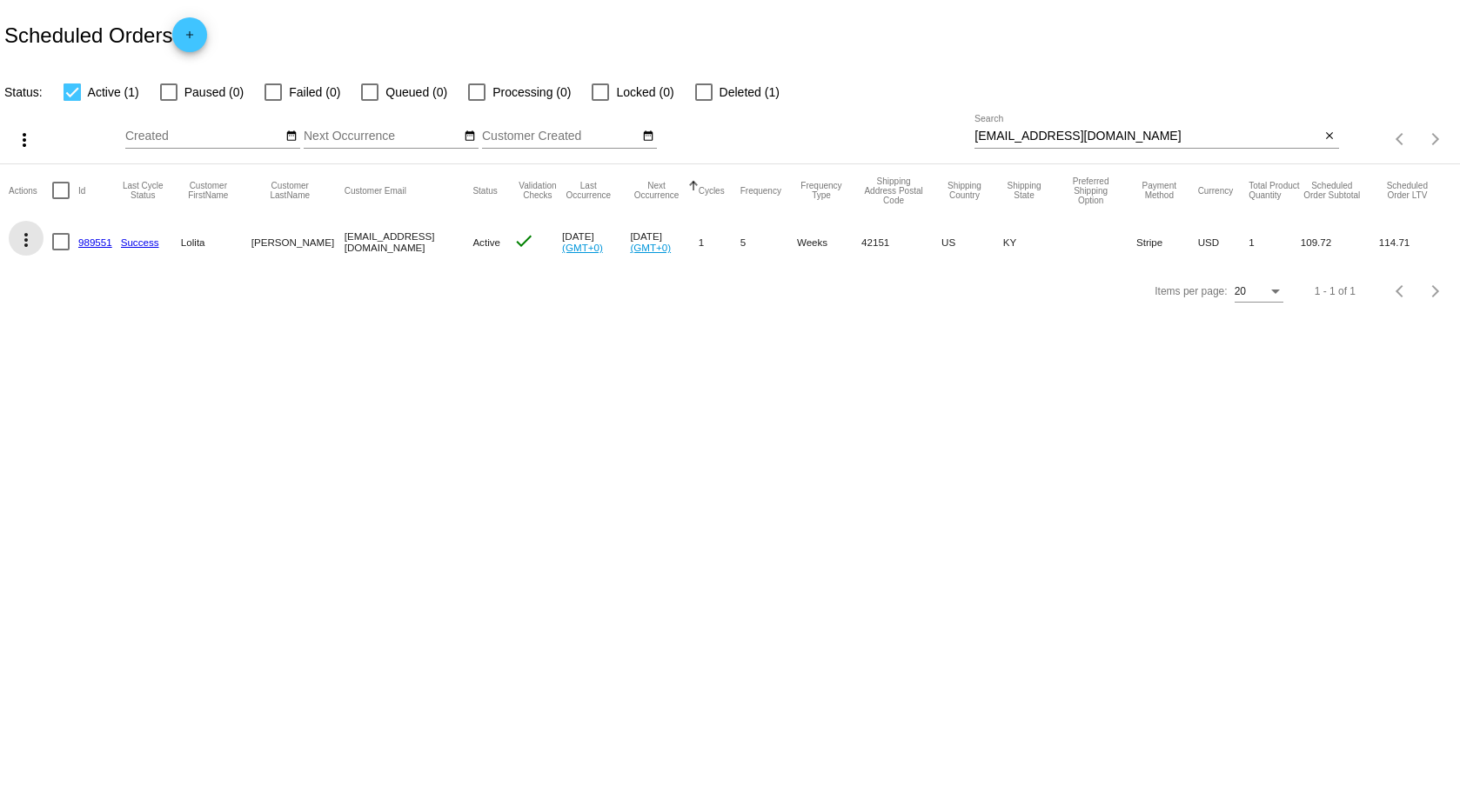
click at [19, 243] on mat-icon "more_vert" at bounding box center [26, 240] width 21 height 21
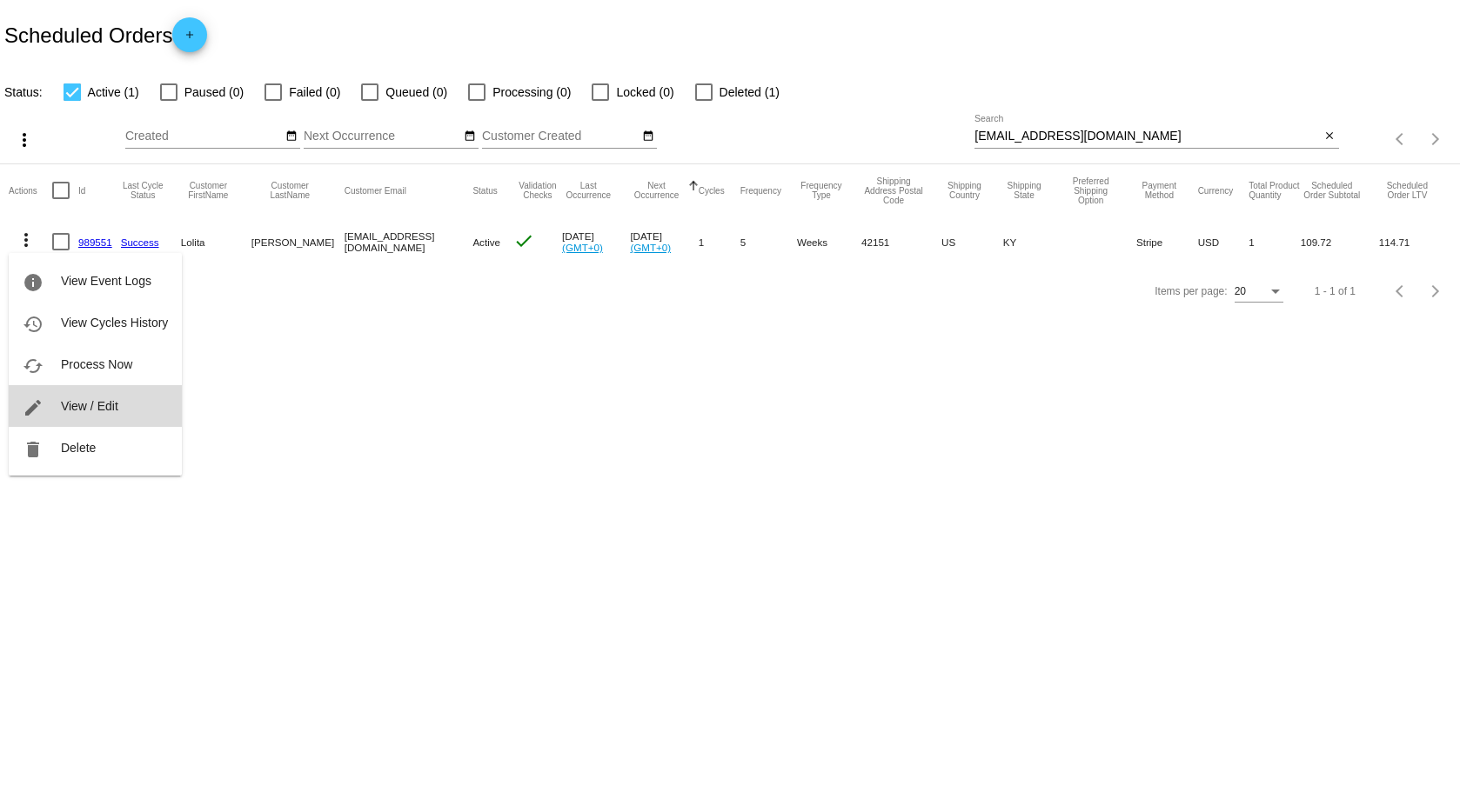
click at [78, 413] on span "View / Edit" at bounding box center [89, 406] width 57 height 14
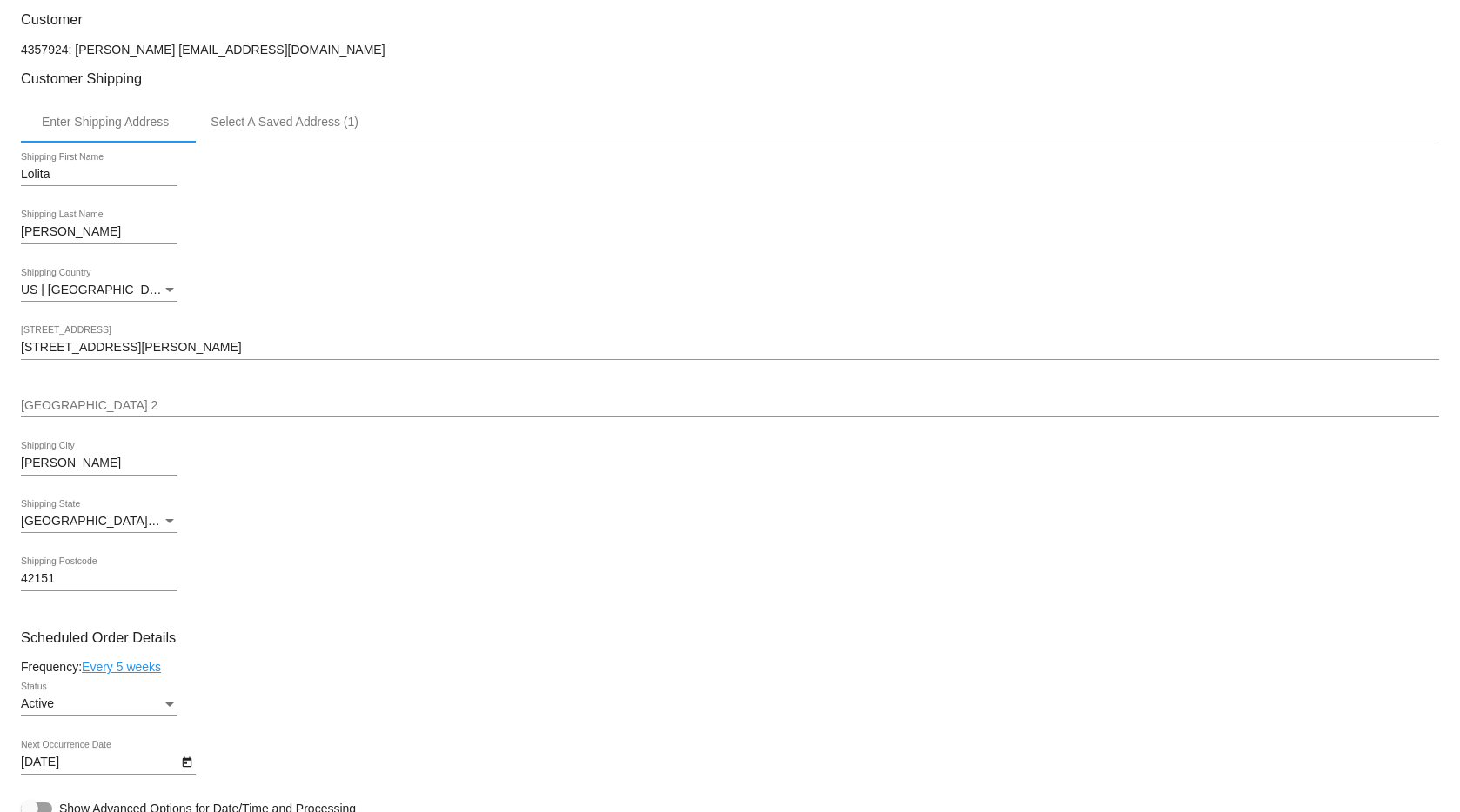
scroll to position [1297, 0]
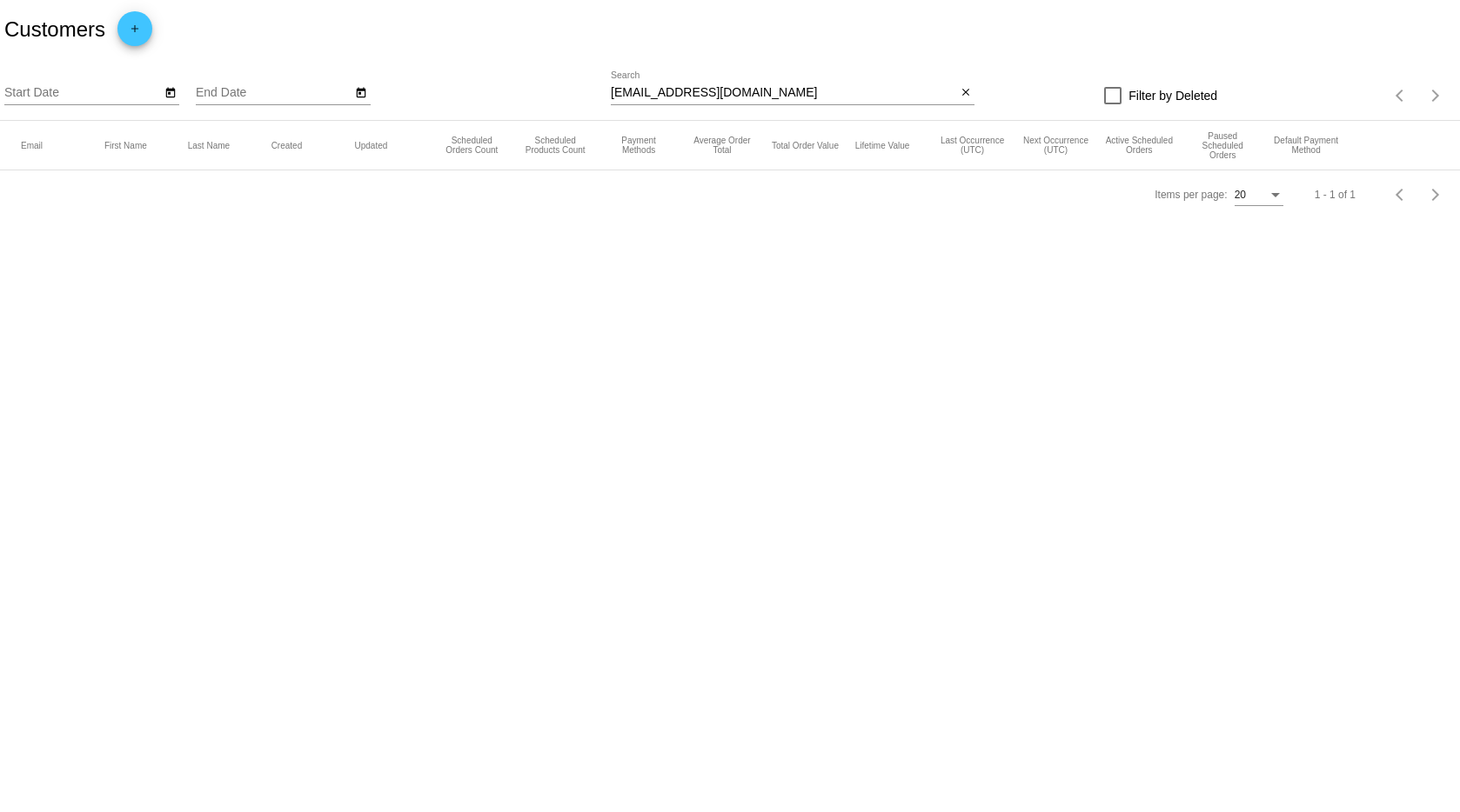
click at [684, 102] on div "dianevanhandel65@gmail.com Search" at bounding box center [783, 88] width 346 height 34
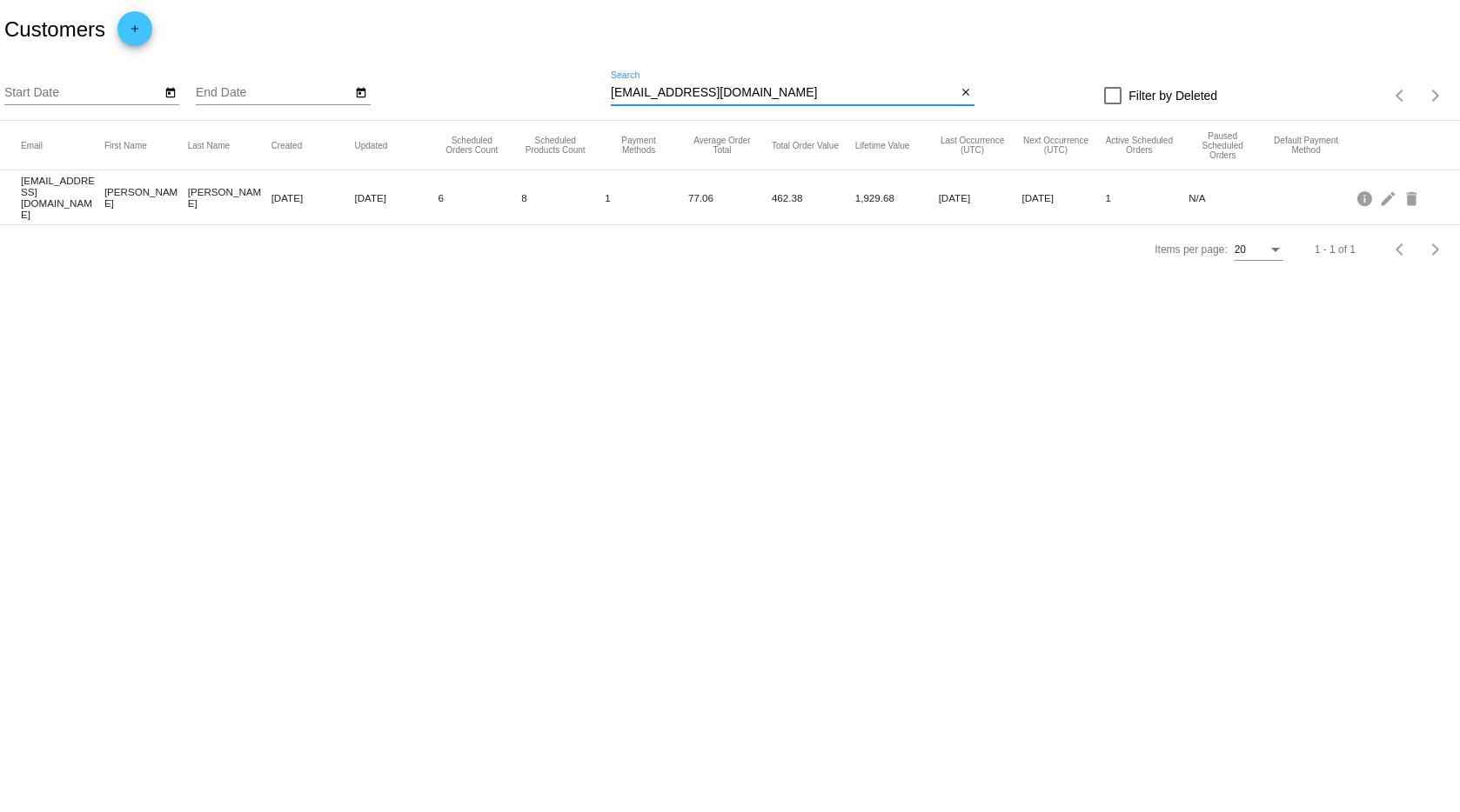
click at [684, 102] on div "dianevanhandel65@gmail.com Search" at bounding box center [783, 88] width 346 height 34
click at [700, 87] on input "dianevanhandel65@gmail.com" at bounding box center [783, 93] width 346 height 14
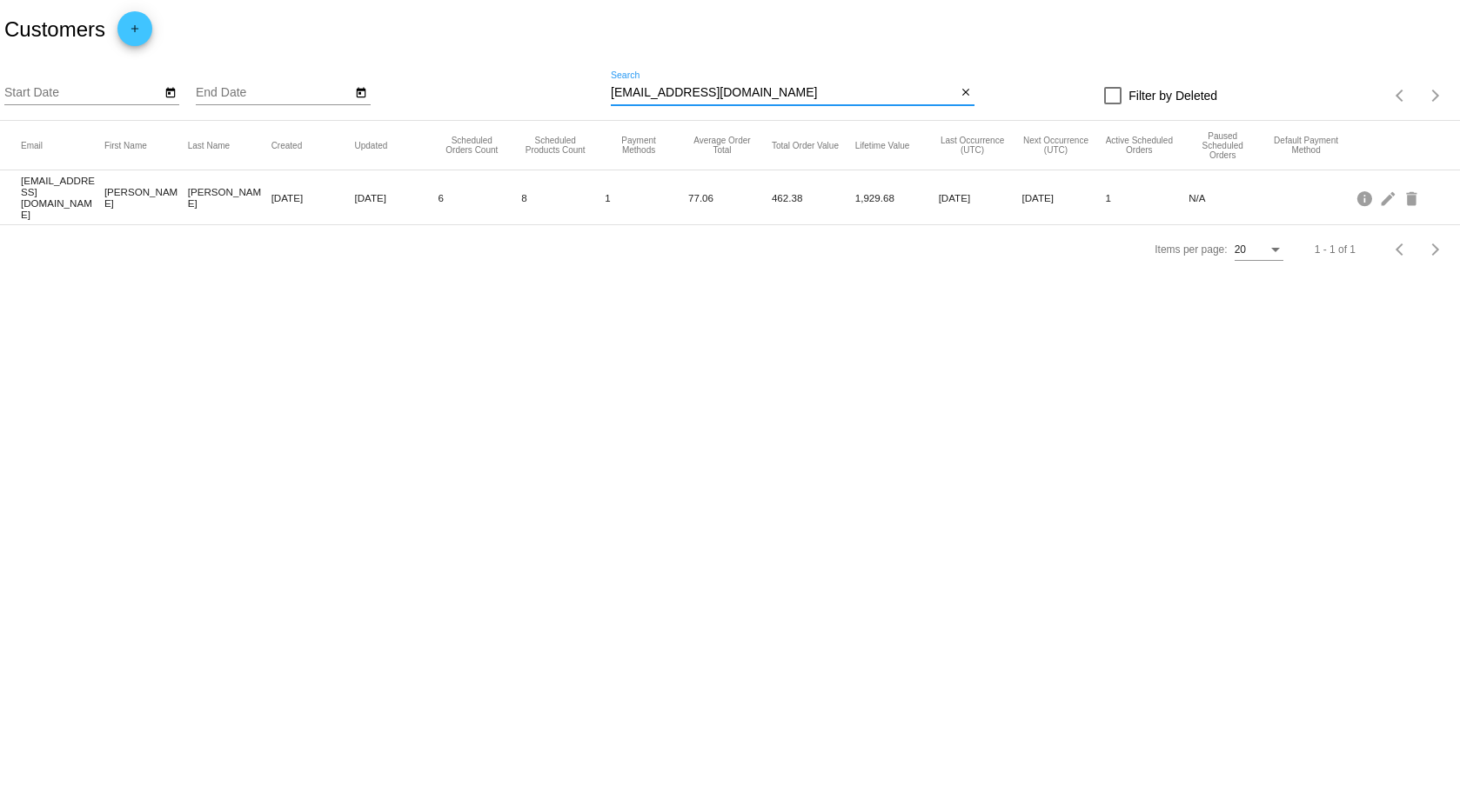
paste input "Lolita_Hestand@hot"
type input "[EMAIL_ADDRESS][DOMAIN_NAME]"
click at [1388, 195] on mat-icon "edit" at bounding box center [1390, 198] width 21 height 27
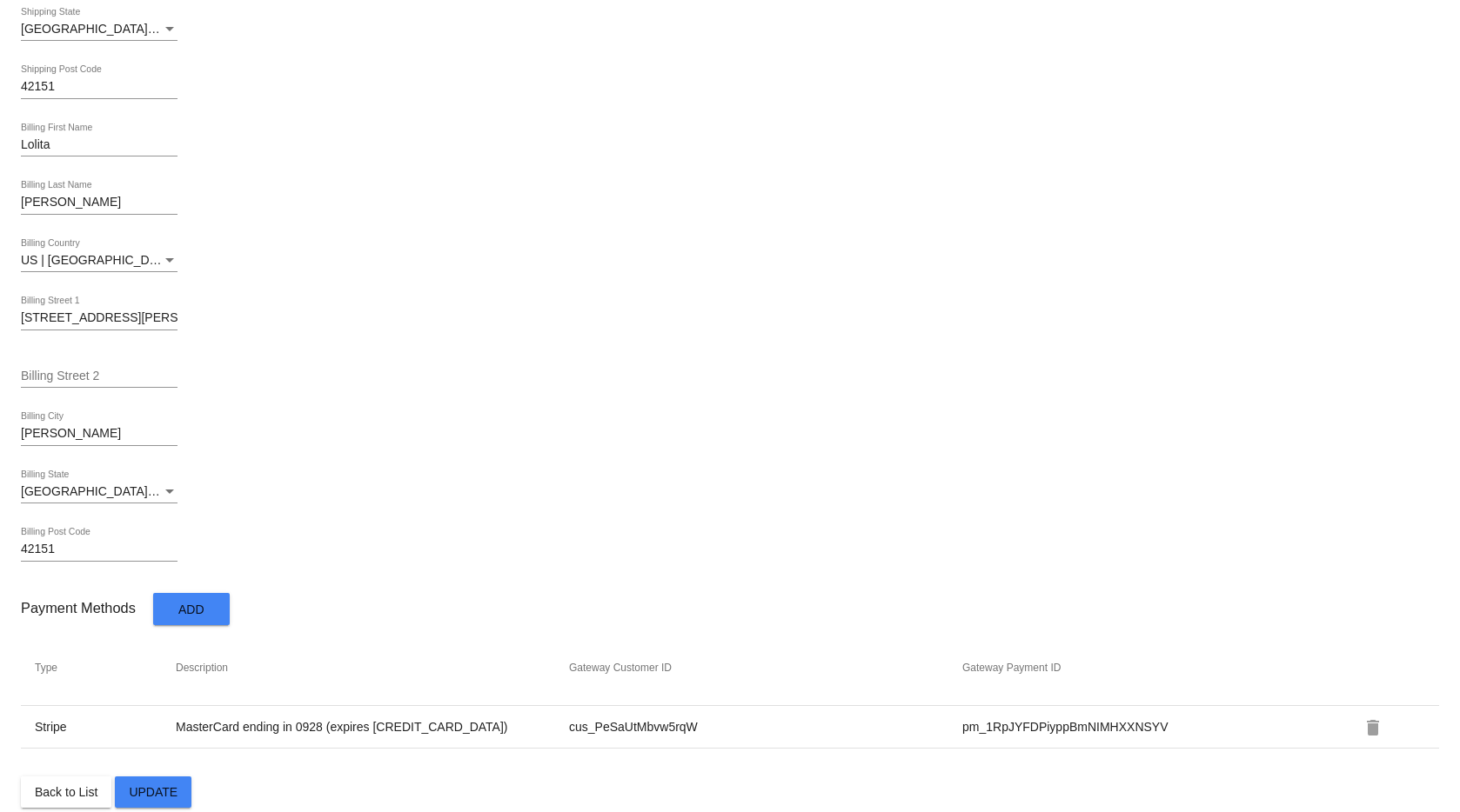
scroll to position [741, 0]
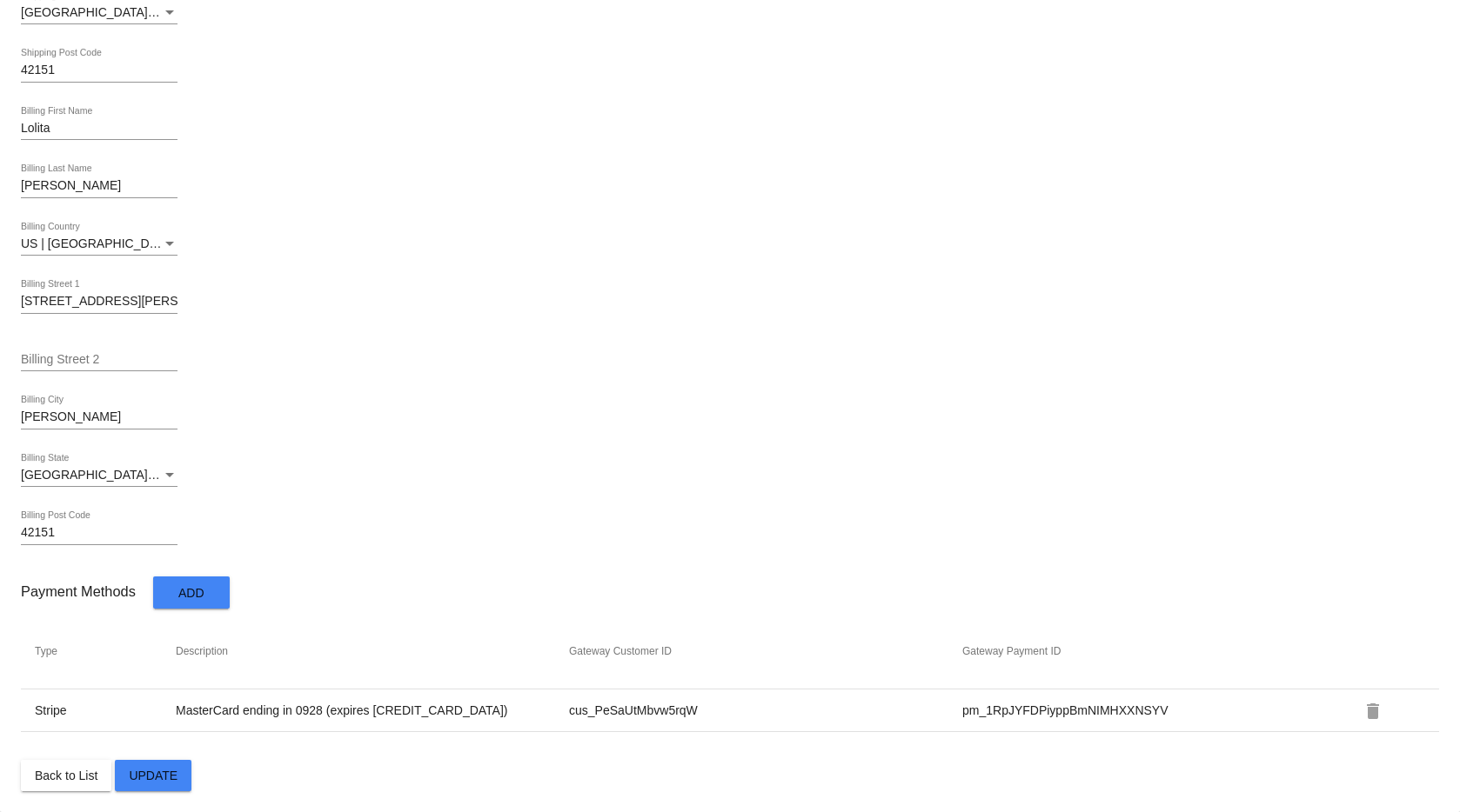
drag, startPoint x: 698, startPoint y: 717, endPoint x: 563, endPoint y: 706, distance: 135.4
click at [569, 706] on td "cus_PeSaUtMbvw5rqW" at bounding box center [765, 711] width 393 height 16
copy td "cus_PeSaUtMbvw5rqW"
click at [982, 713] on td "pm_1RpJYFDPiyppBmNIMHXXNSYV" at bounding box center [1158, 711] width 393 height 16
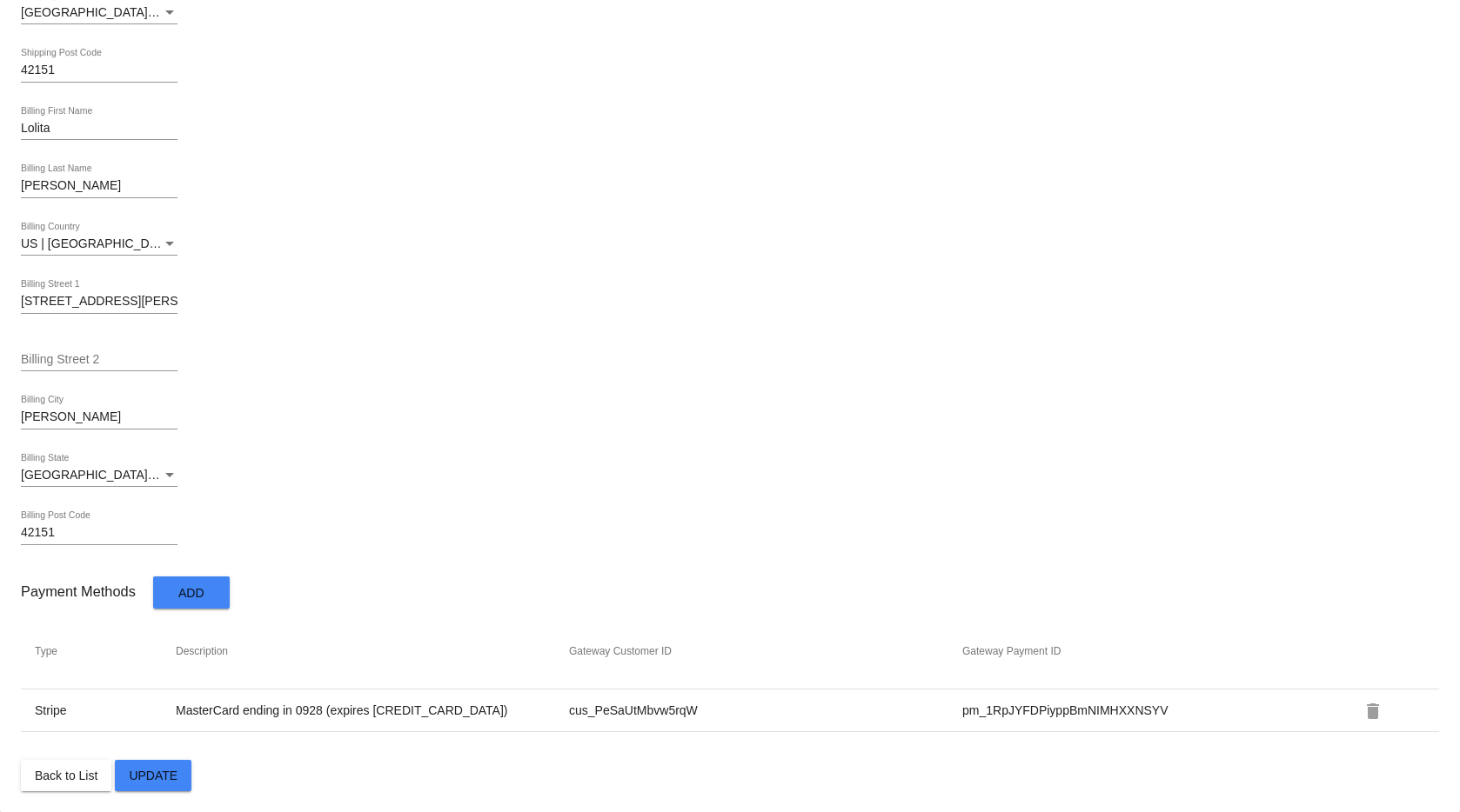
click at [982, 713] on td "pm_1RpJYFDPiyppBmNIMHXXNSYV" at bounding box center [1158, 711] width 393 height 16
copy table "Type Description Gateway Customer ID Gateway Payment ID Stripe MasterCard endin…"
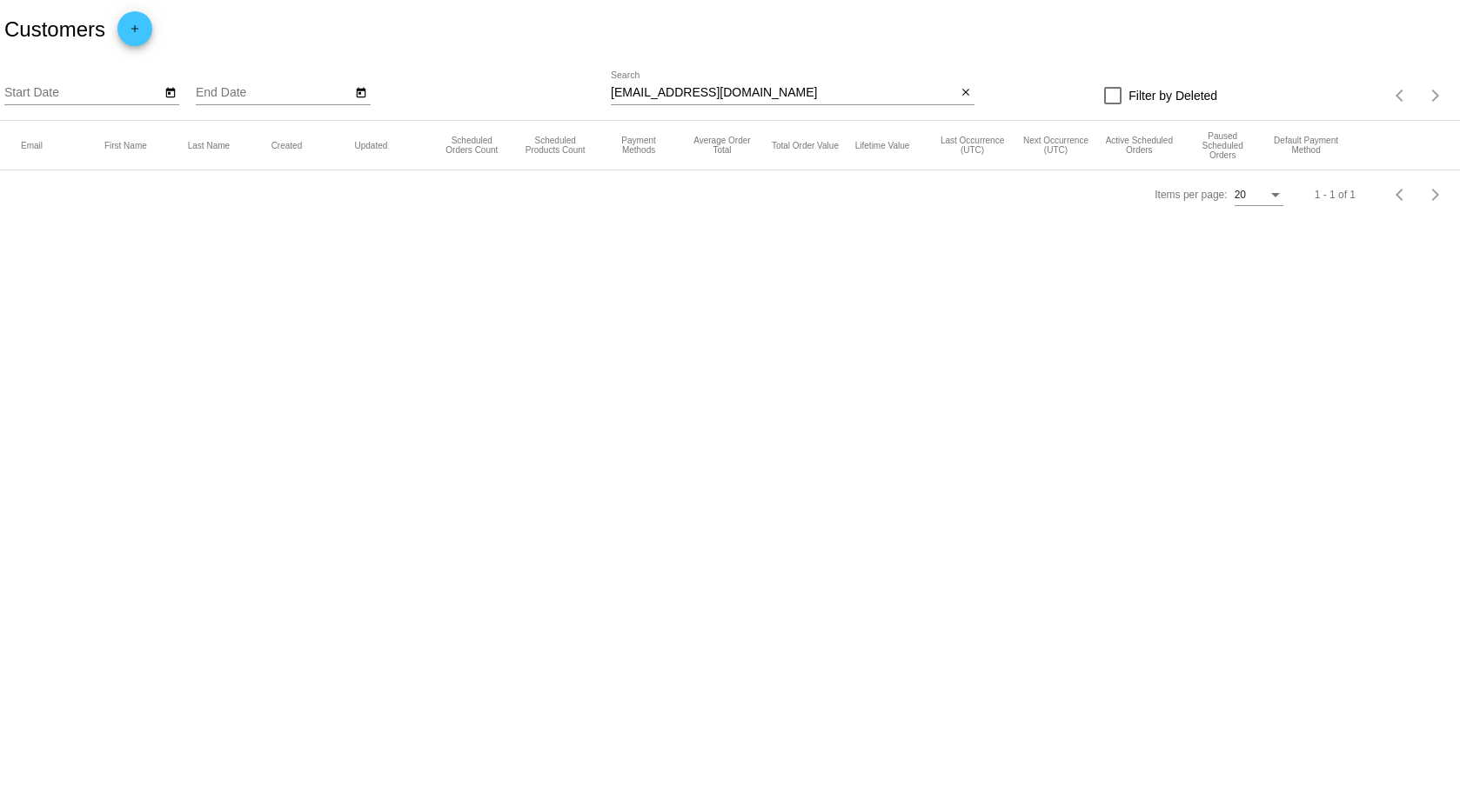
click at [732, 96] on input "[EMAIL_ADDRESS][DOMAIN_NAME]" at bounding box center [783, 93] width 346 height 14
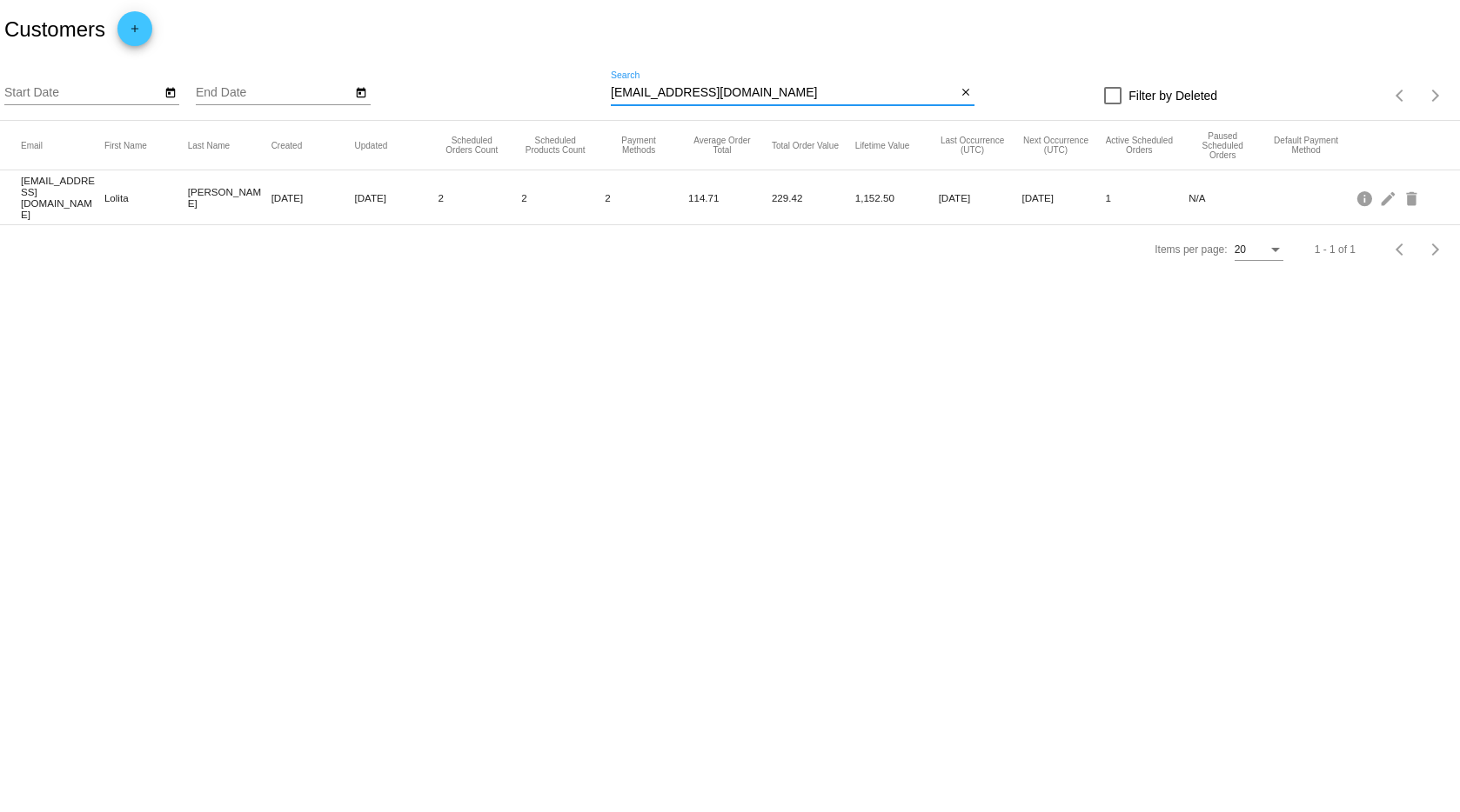
click at [732, 96] on input "[EMAIL_ADDRESS][DOMAIN_NAME]" at bounding box center [783, 93] width 346 height 14
paste input "verdaconner@yahoo"
type input "verdaconner@yahoo.com"
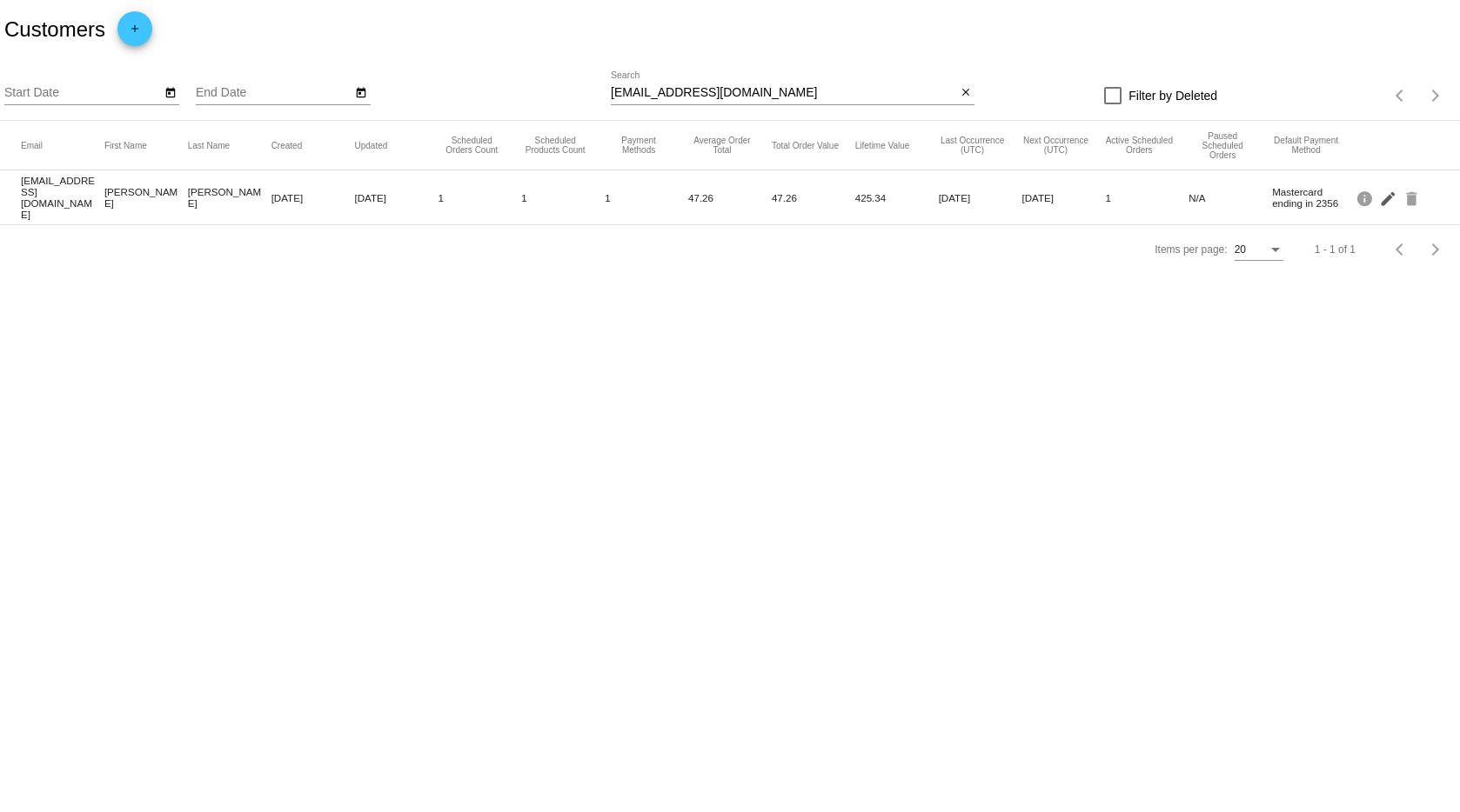
click at [1386, 196] on mat-icon "edit" at bounding box center [1390, 198] width 21 height 27
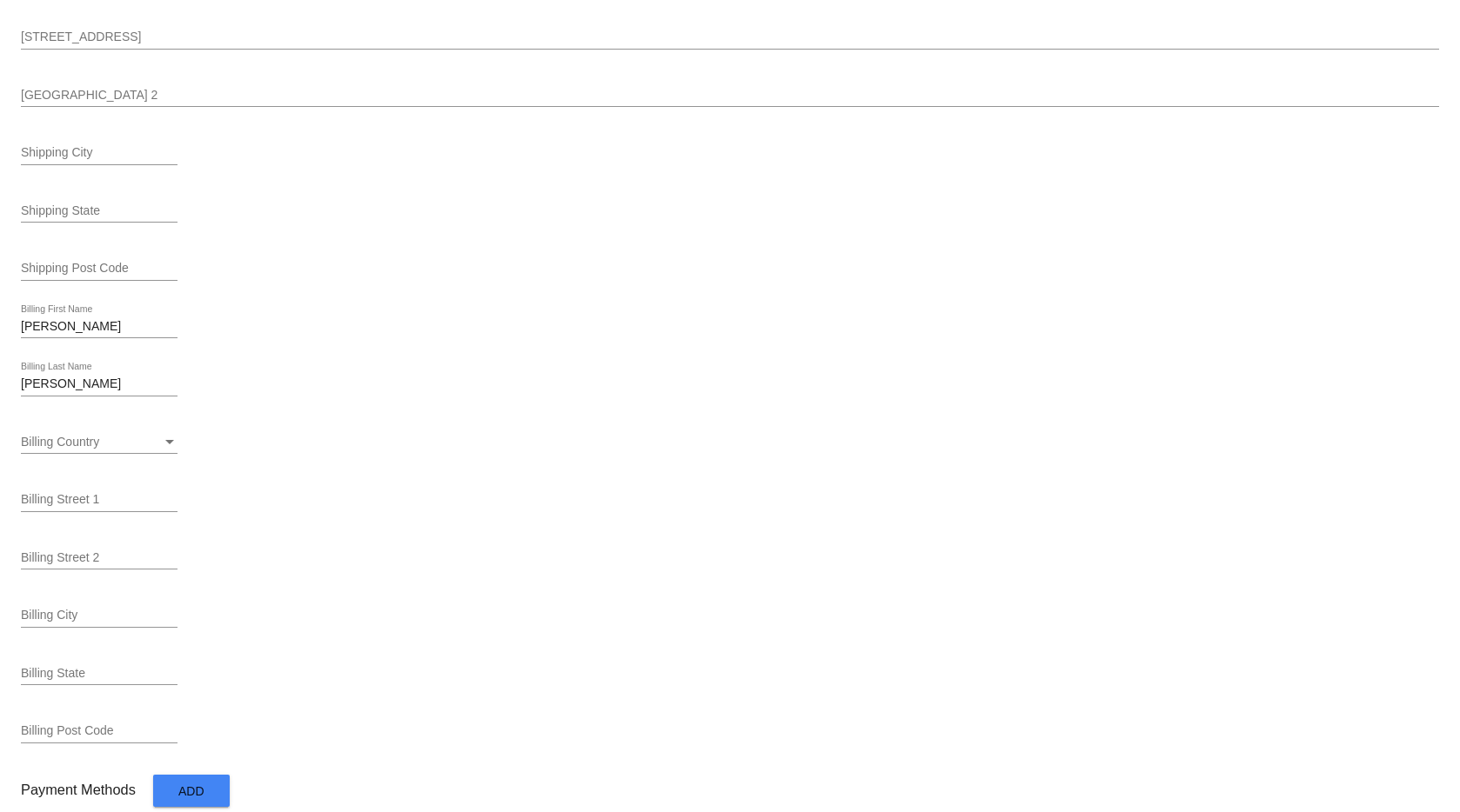
scroll to position [741, 0]
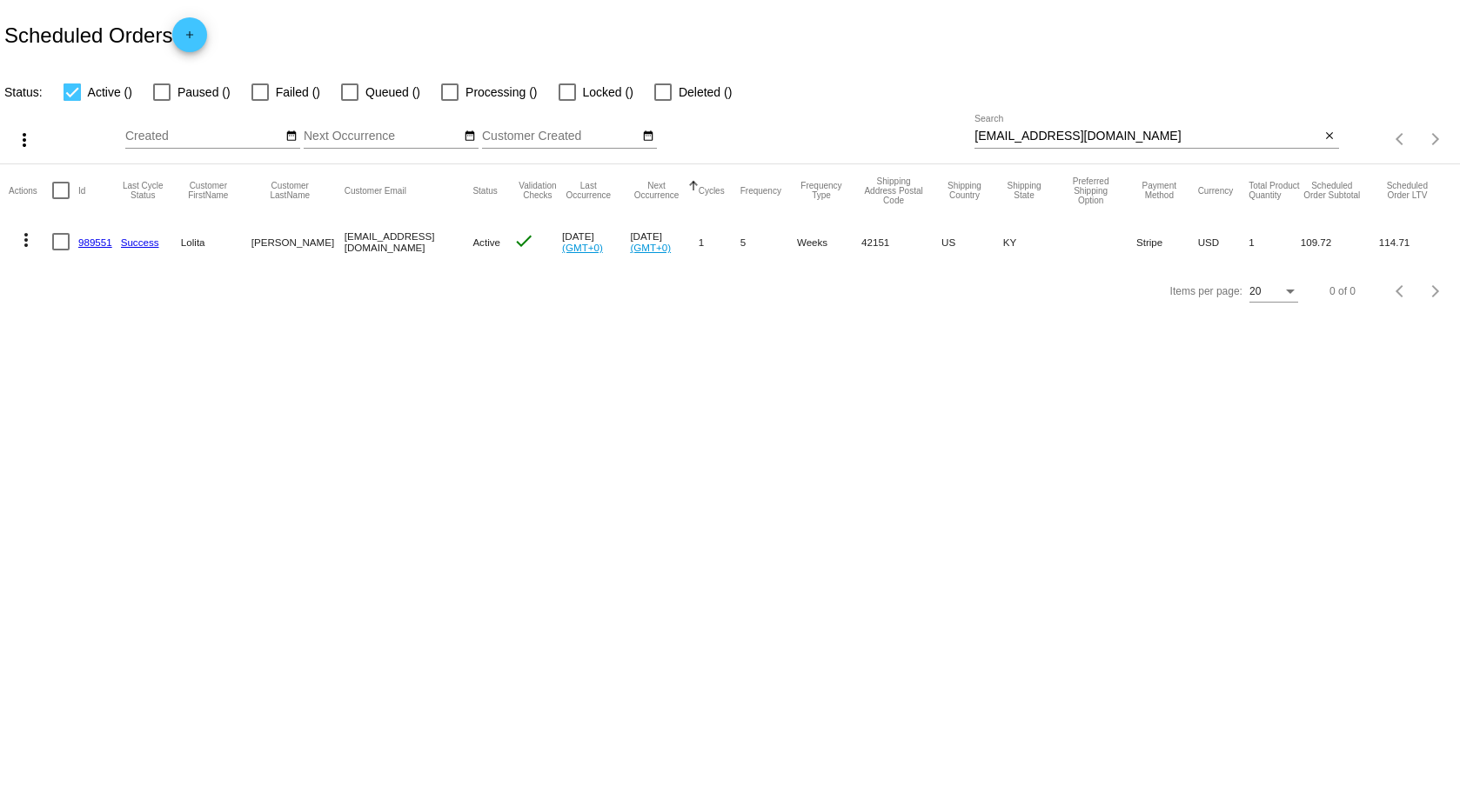
click at [1104, 131] on input "[EMAIL_ADDRESS][DOMAIN_NAME]" at bounding box center [1147, 136] width 346 height 14
paste input "97663,"
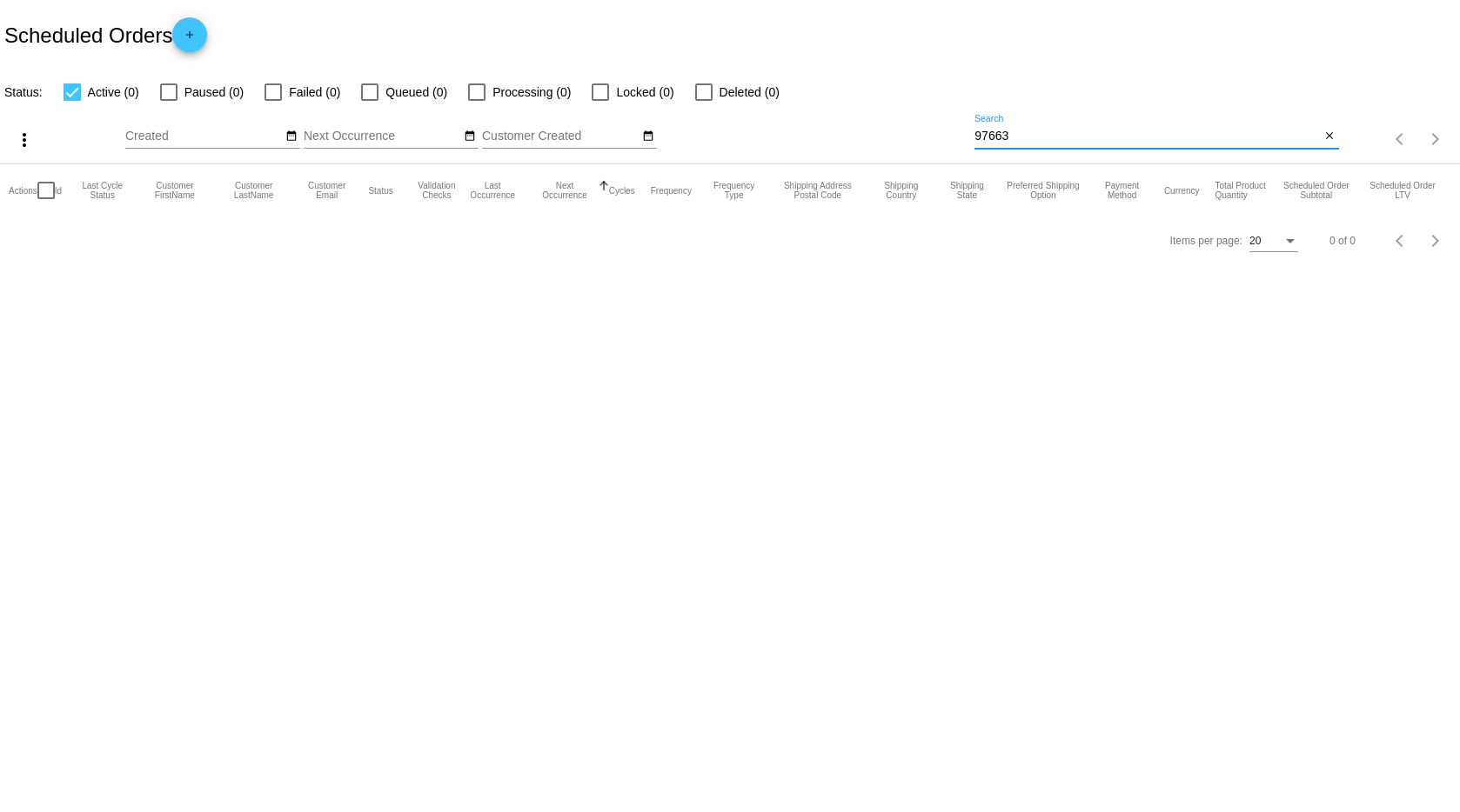
click at [1043, 133] on input "97663" at bounding box center [1147, 136] width 346 height 14
paste input "[EMAIL_ADDRESS][DOMAIN_NAME]"
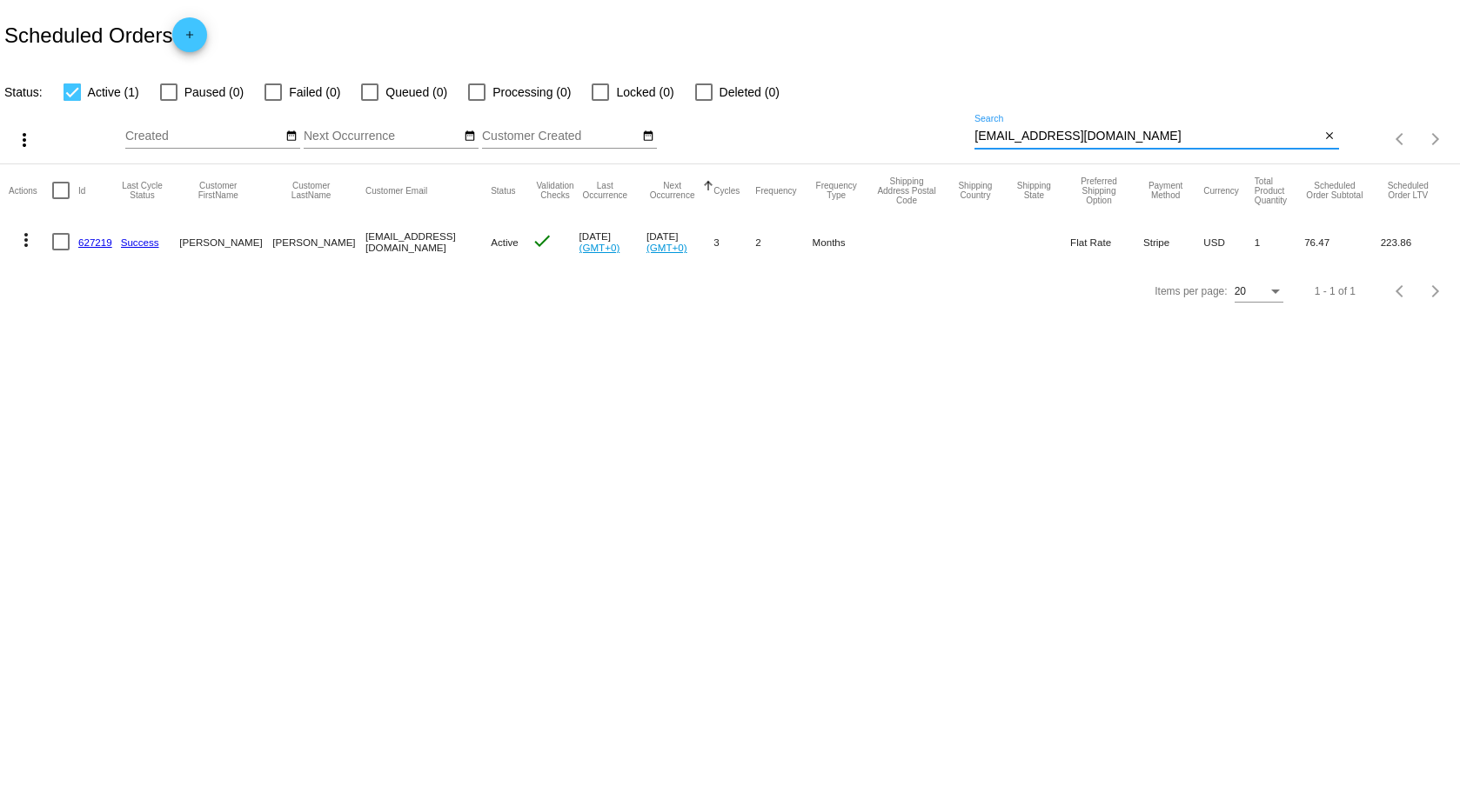
type input "[EMAIL_ADDRESS][DOMAIN_NAME]"
click at [1039, 129] on input "[EMAIL_ADDRESS][DOMAIN_NAME]" at bounding box center [1147, 136] width 346 height 14
